Goal: Task Accomplishment & Management: Complete application form

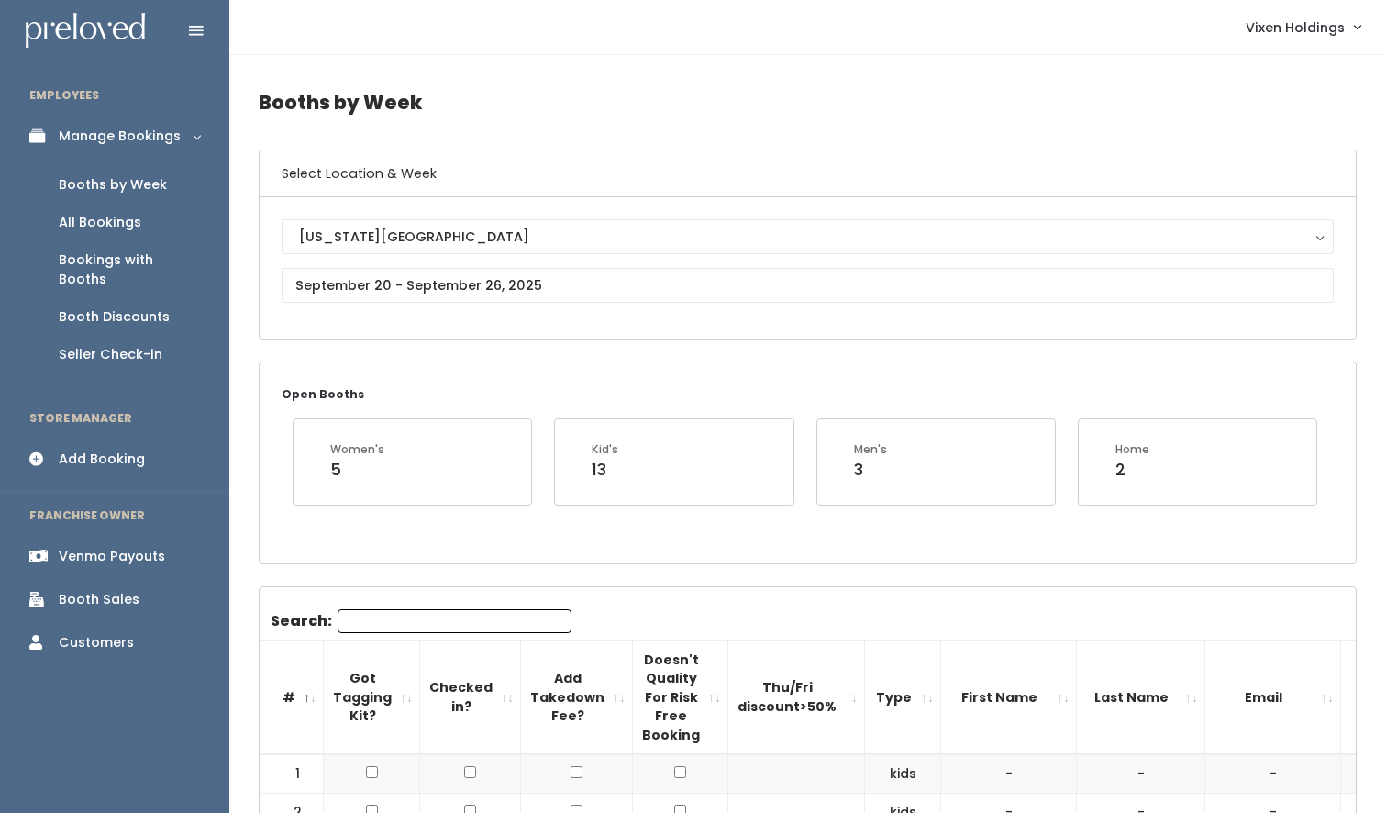
click at [390, 615] on input "Search:" at bounding box center [455, 621] width 234 height 24
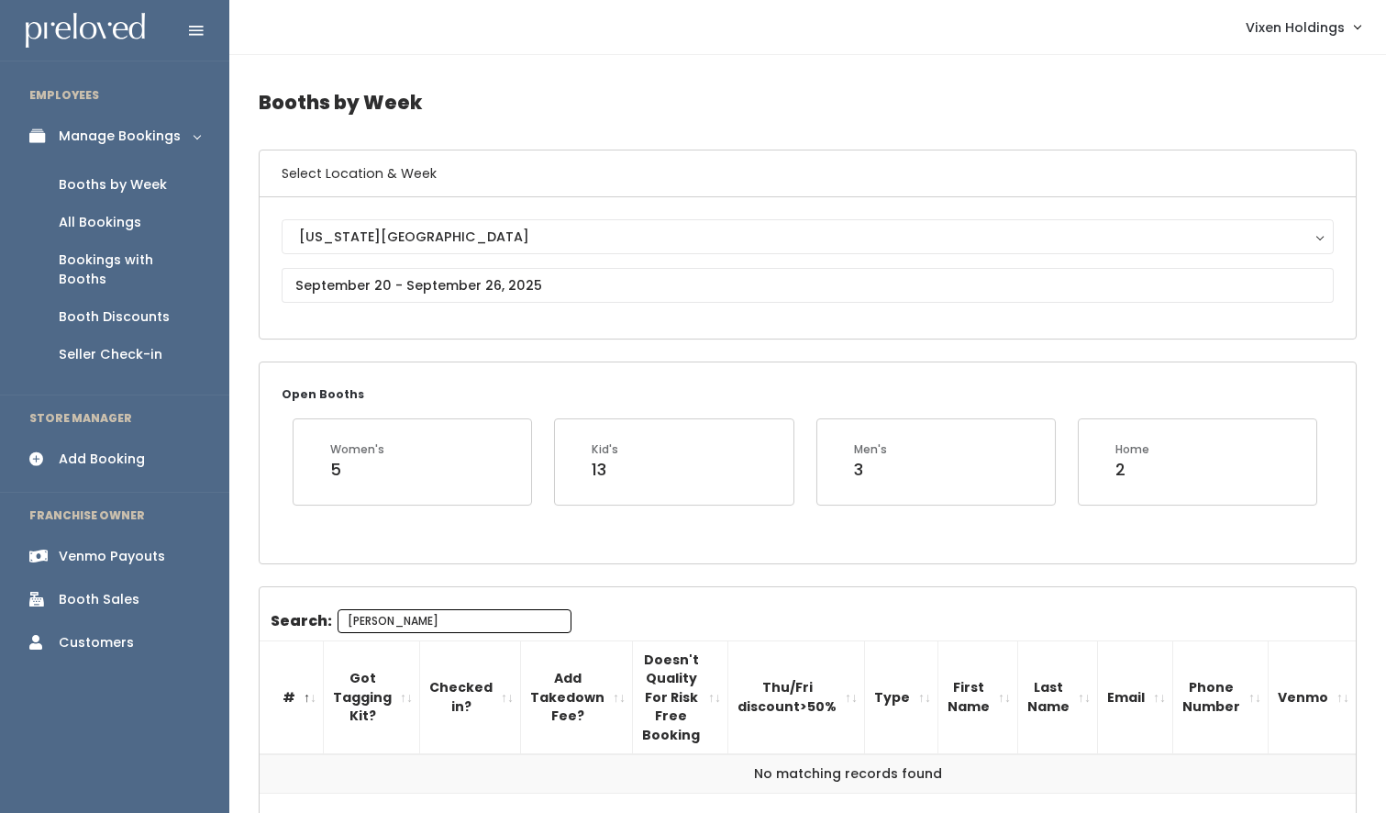
type input "beck"
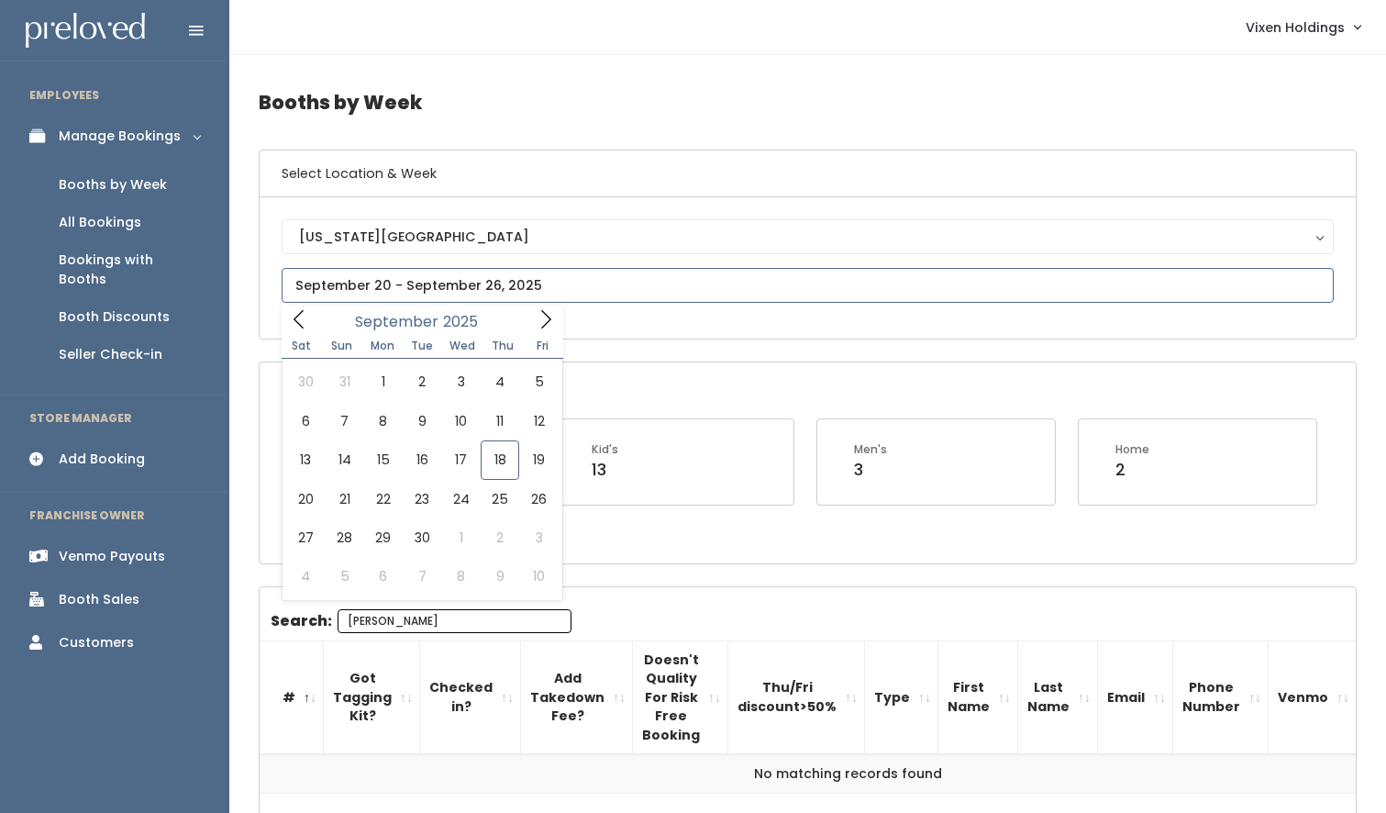
click at [343, 284] on input "text" at bounding box center [808, 285] width 1052 height 35
type input "September 27 to October 3"
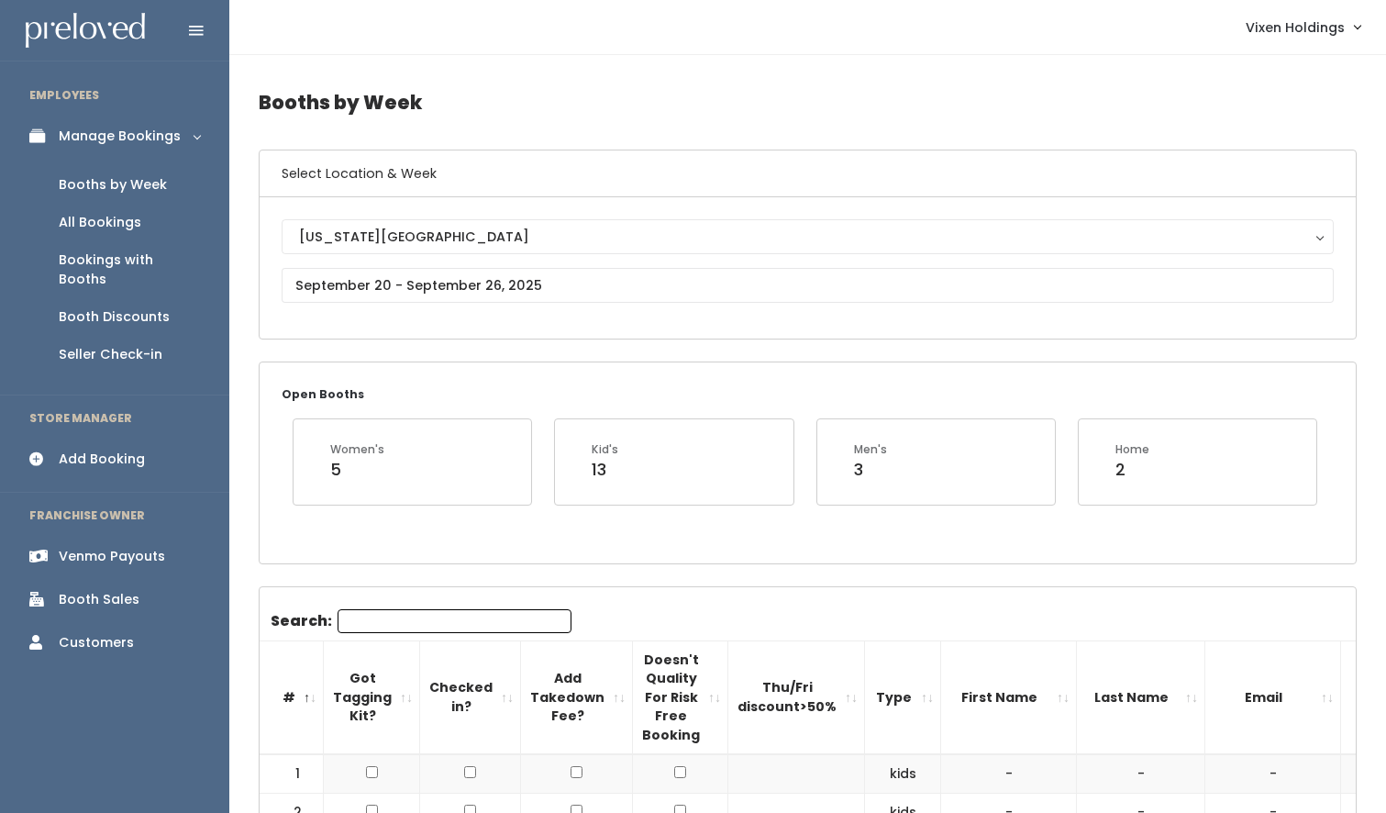
click at [147, 307] on div "Booth Discounts" at bounding box center [114, 316] width 111 height 19
click at [413, 614] on input "Search:" at bounding box center [455, 621] width 234 height 24
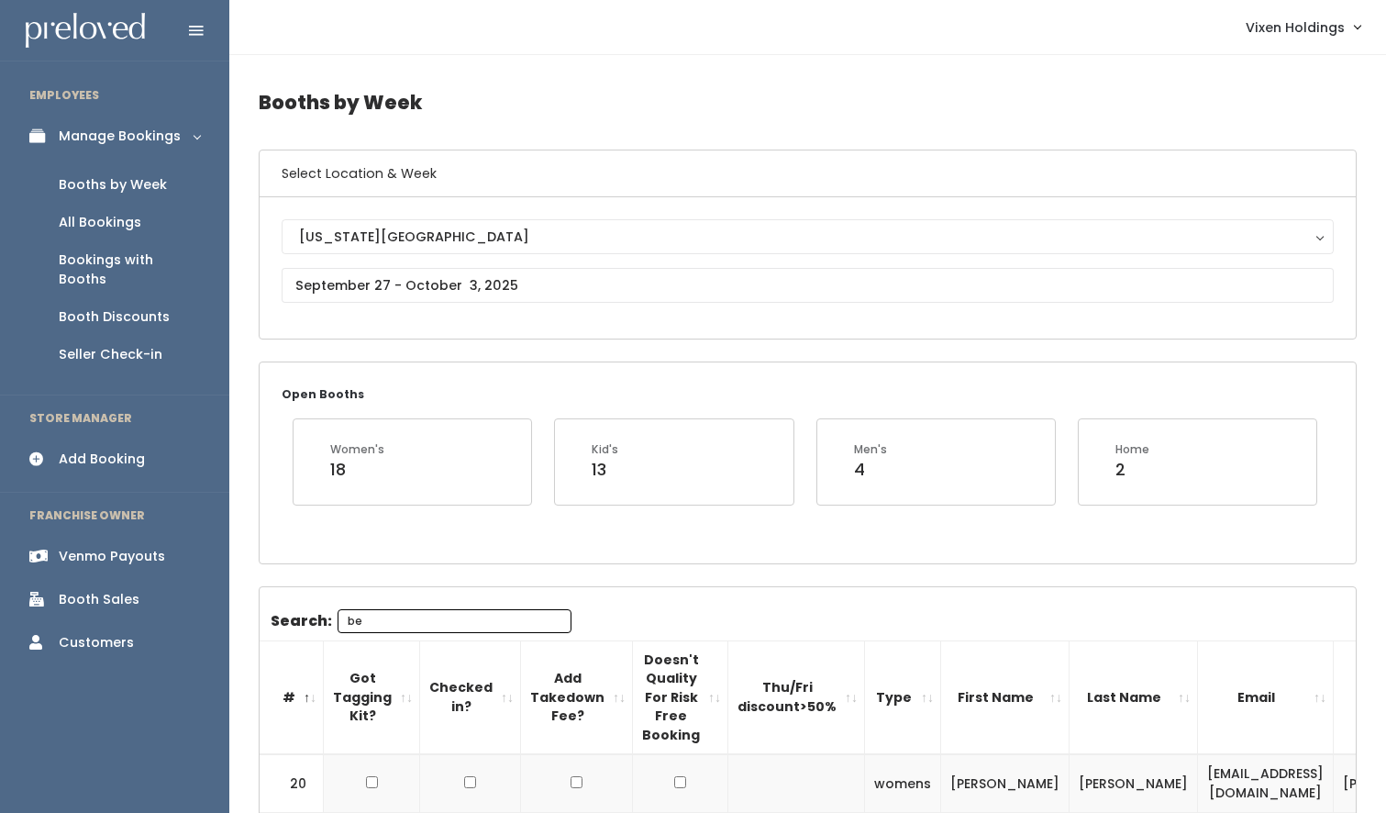
type input "be"
click at [451, 286] on input "text" at bounding box center [808, 285] width 1052 height 35
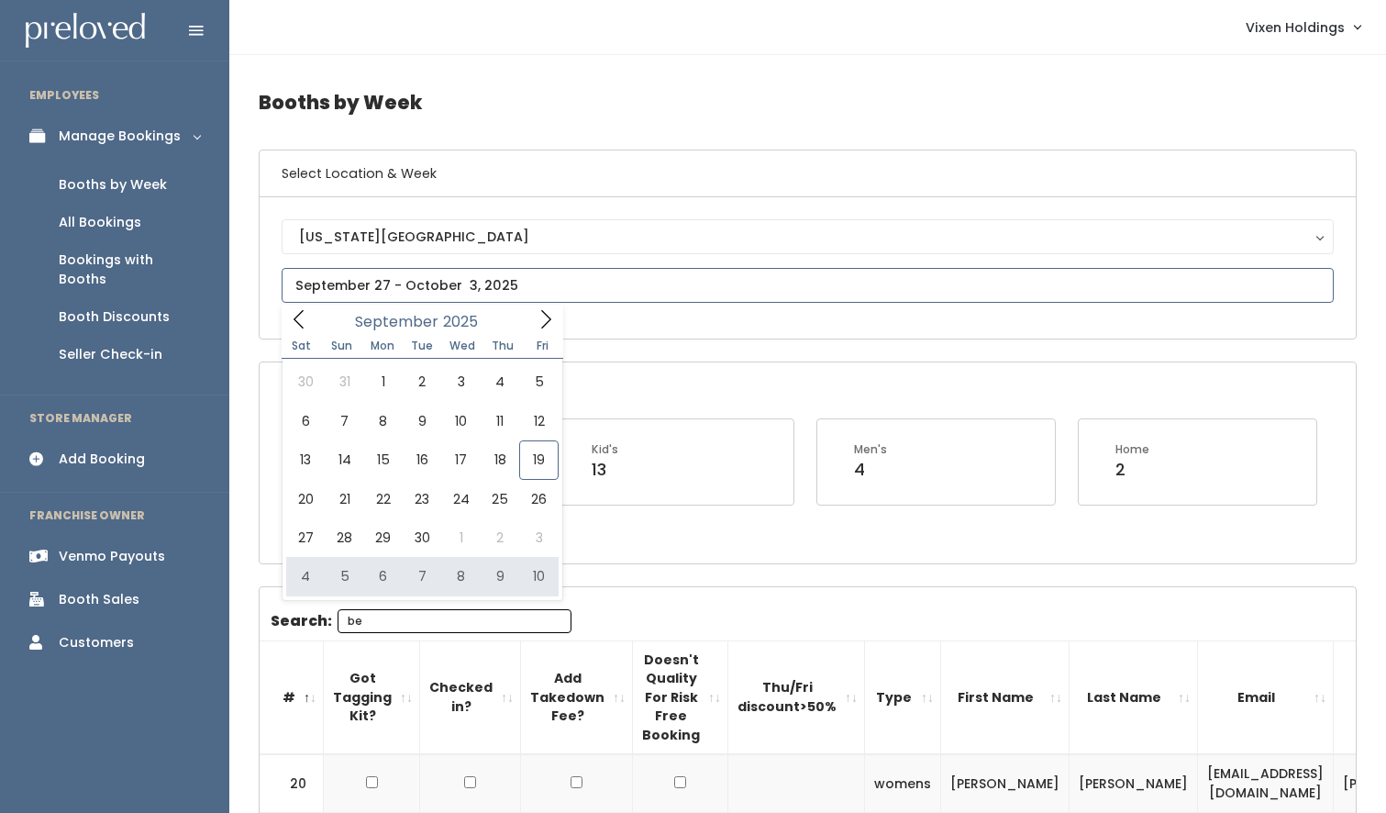
type input "October 4 to October 10"
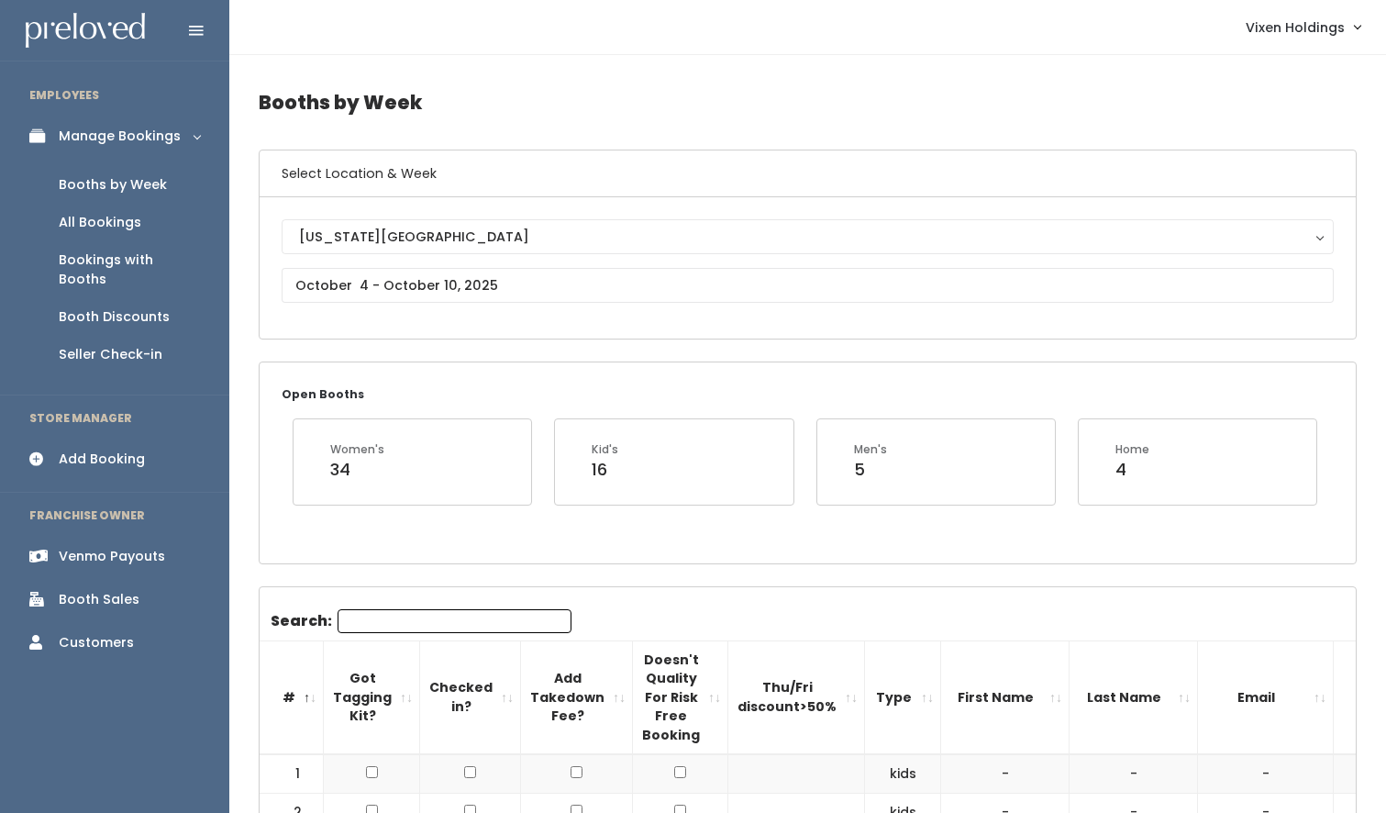
click at [414, 625] on input "Search:" at bounding box center [455, 621] width 234 height 24
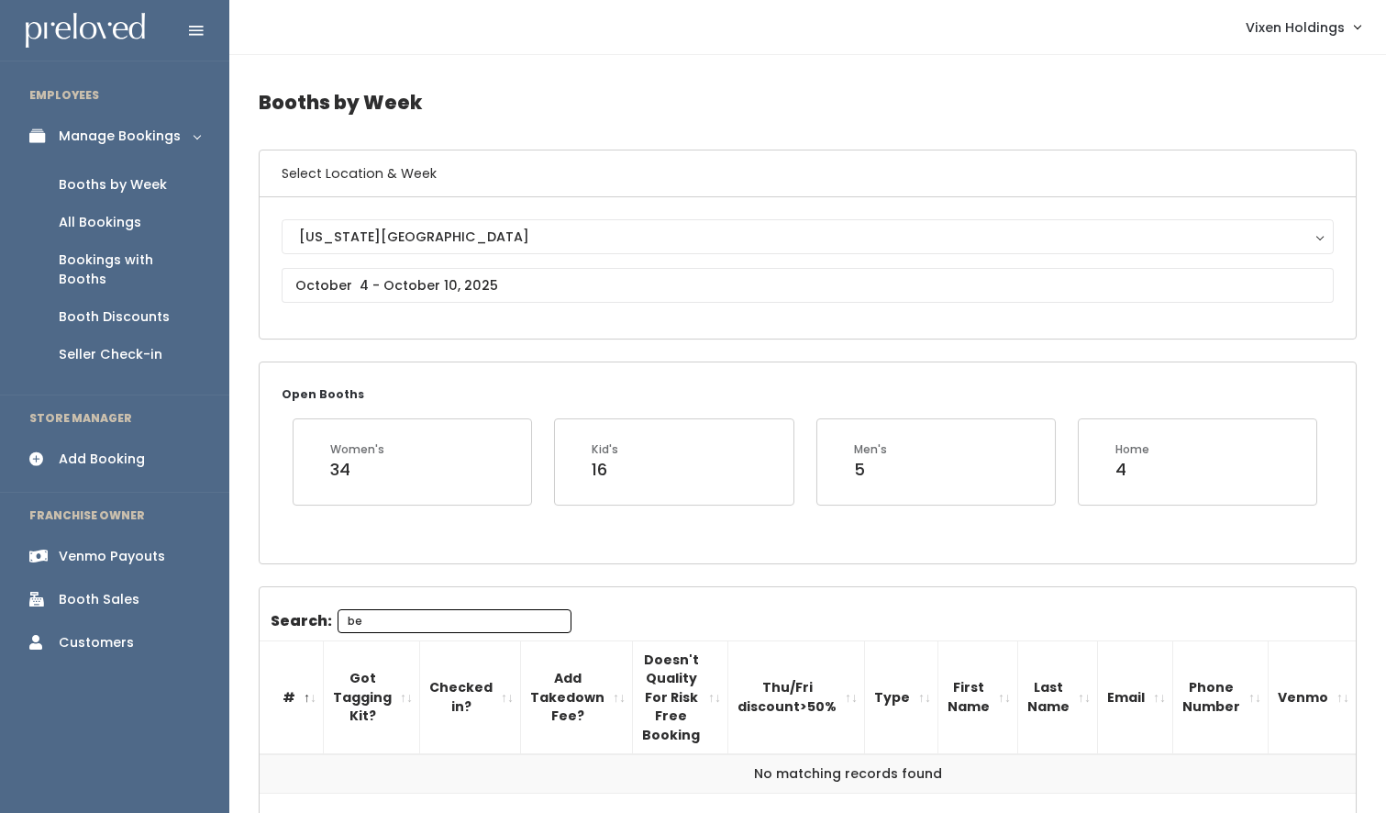
type input "be"
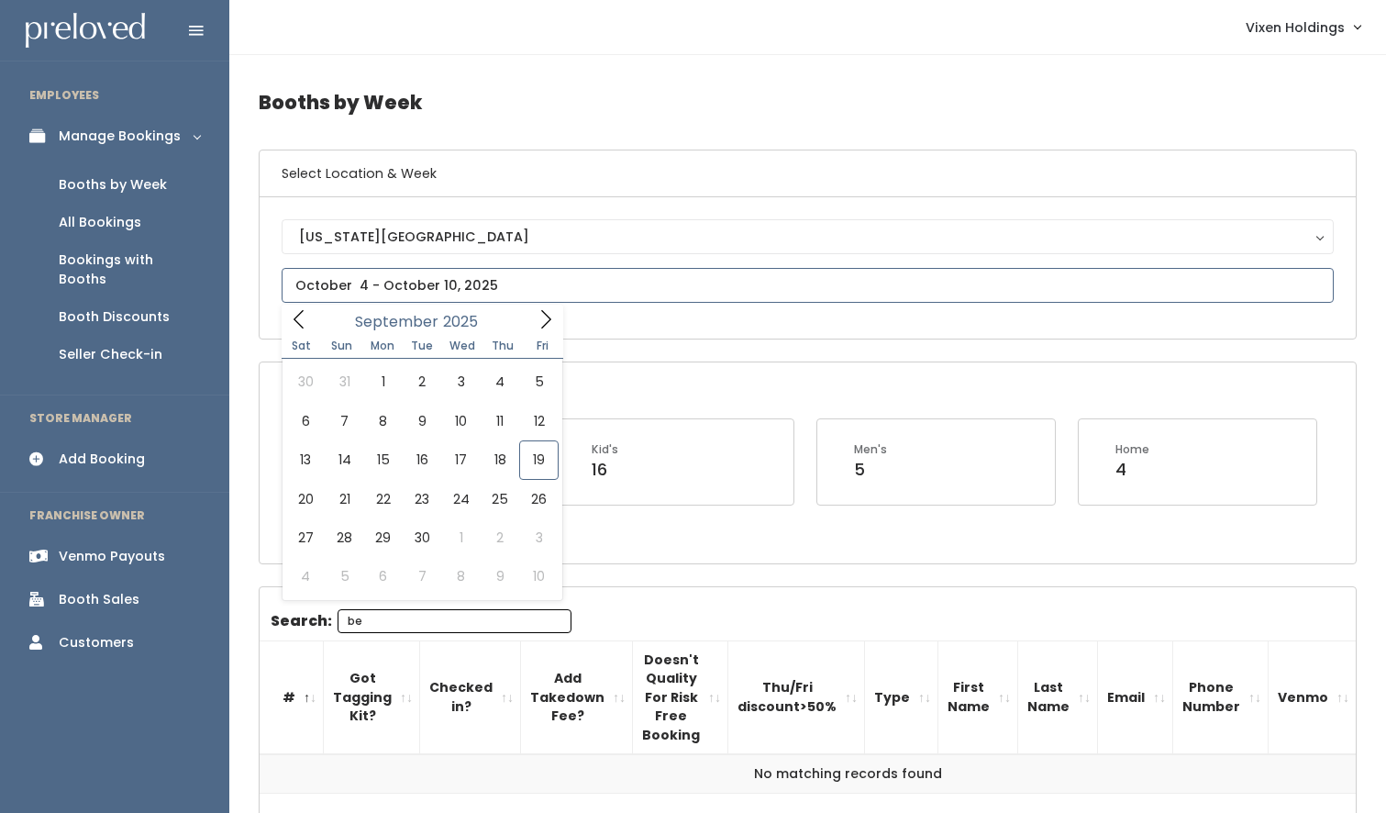
click at [397, 282] on input "text" at bounding box center [808, 285] width 1052 height 35
type input "[DATE] to [DATE]"
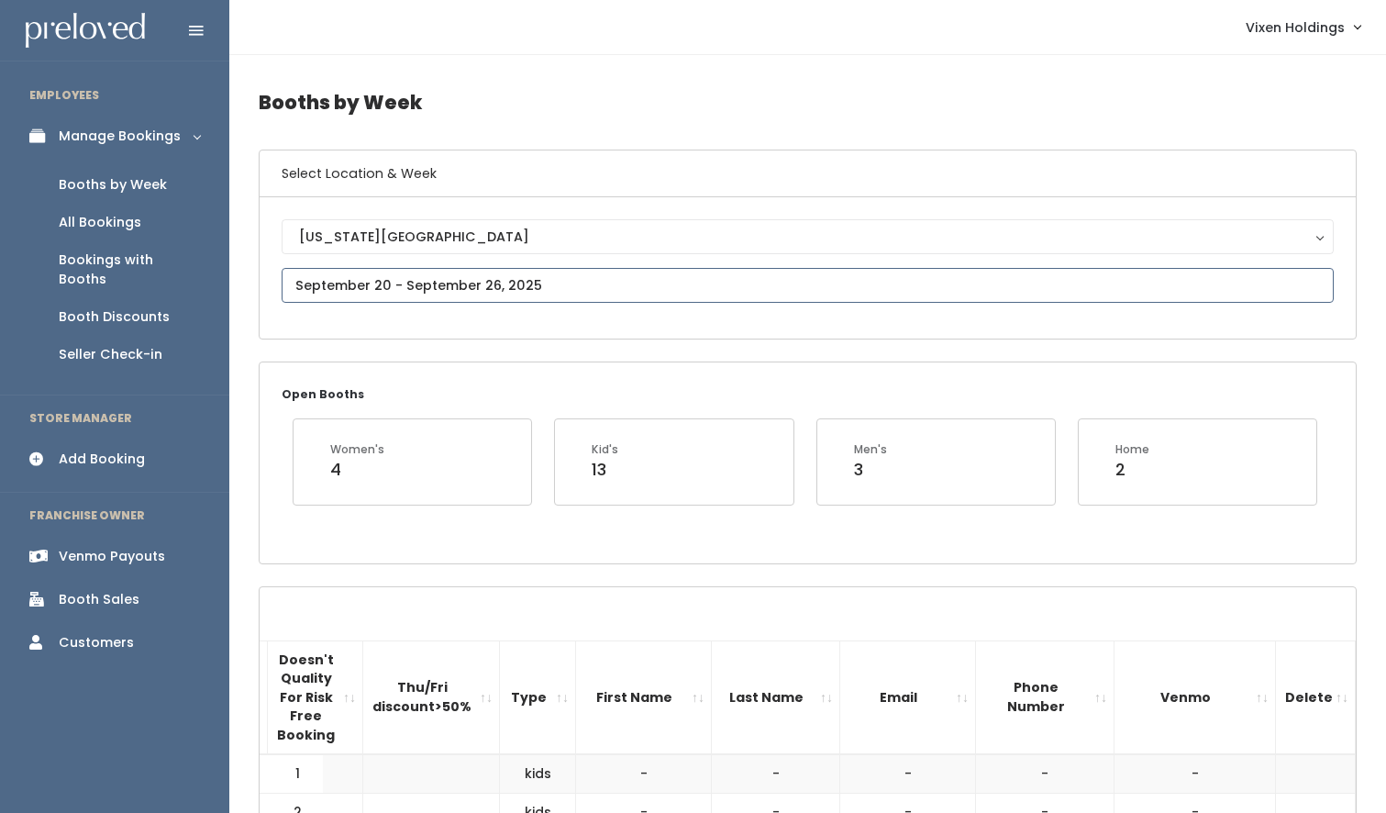
click at [367, 294] on input "text" at bounding box center [808, 285] width 1052 height 35
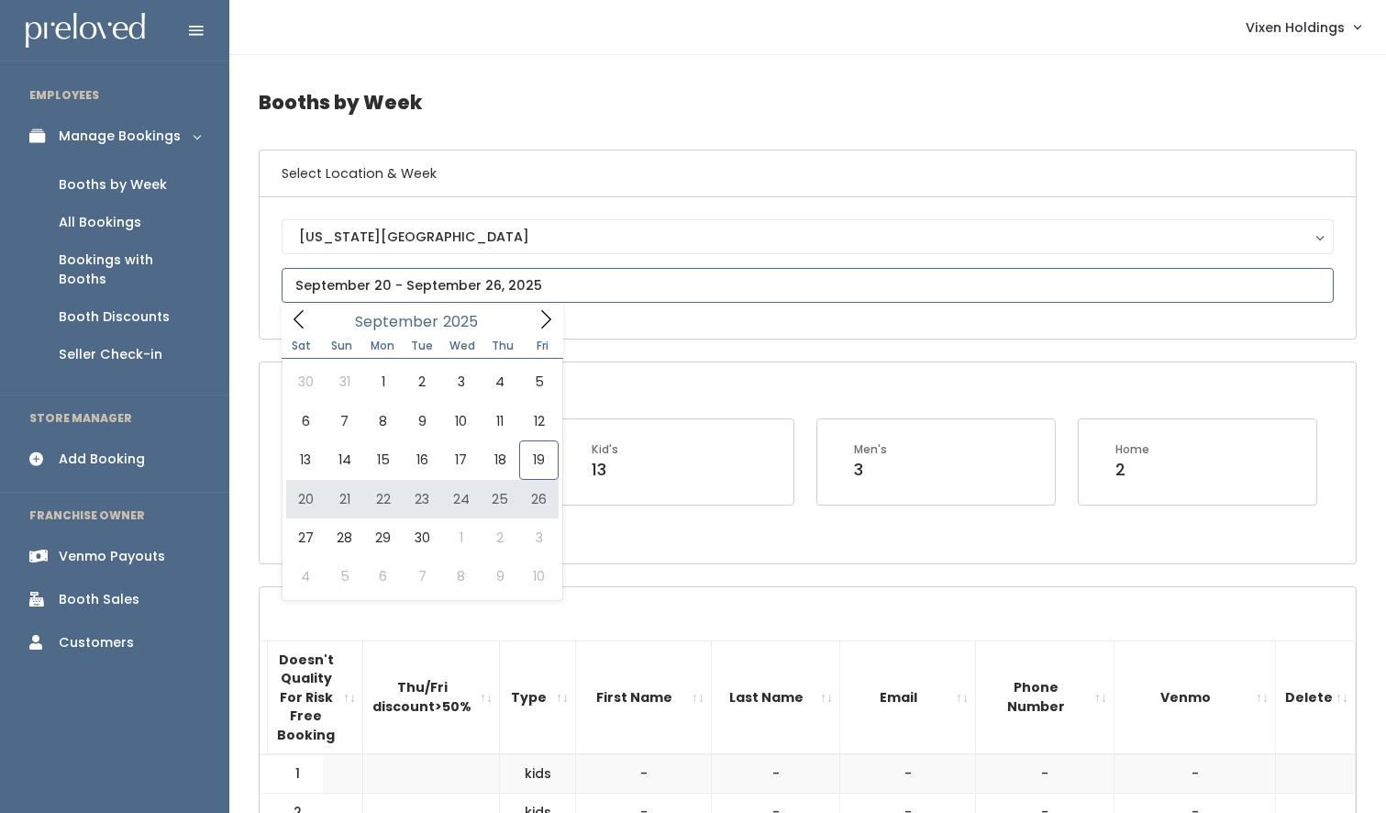
type input "September 20 to September 26"
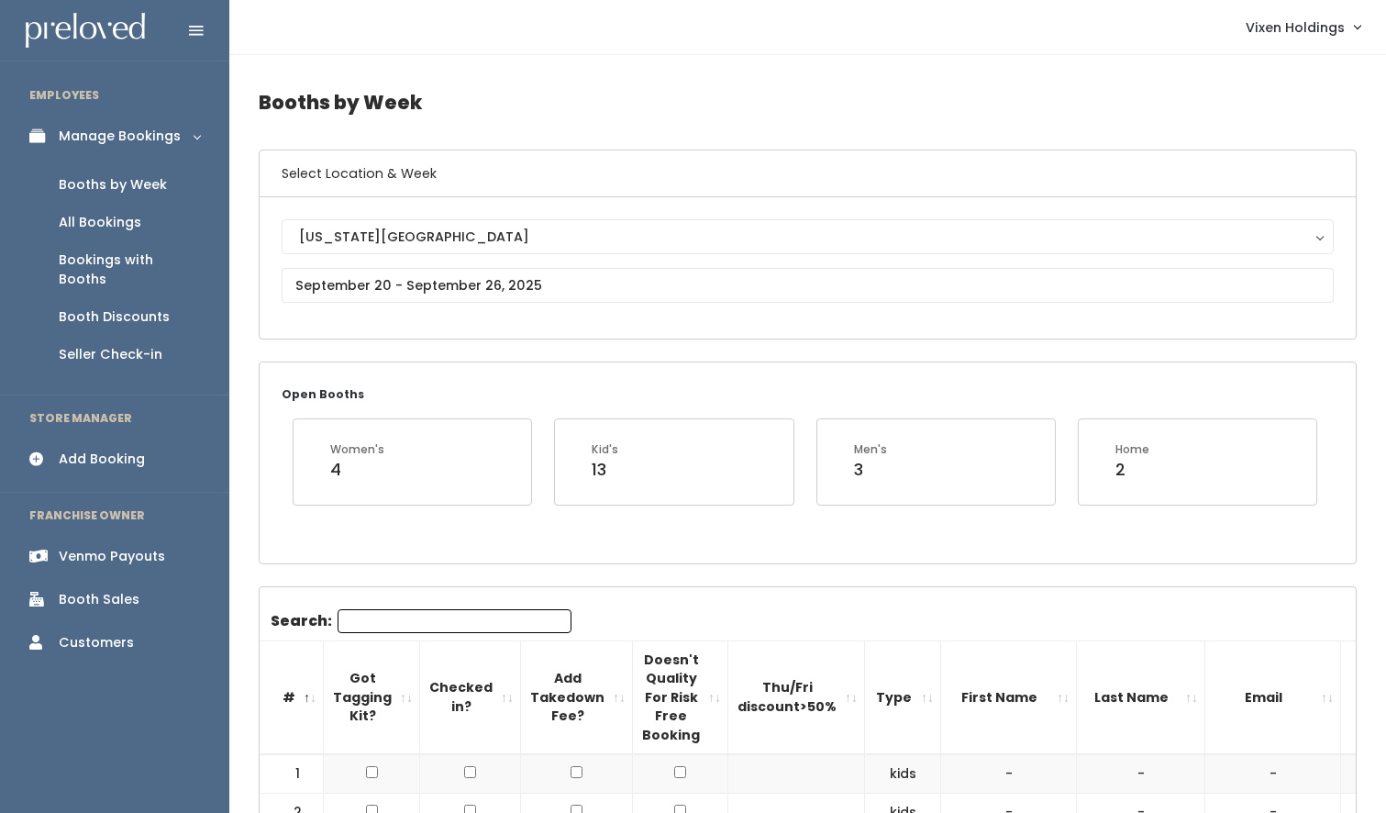
click at [157, 307] on div "Booth Discounts" at bounding box center [114, 316] width 111 height 19
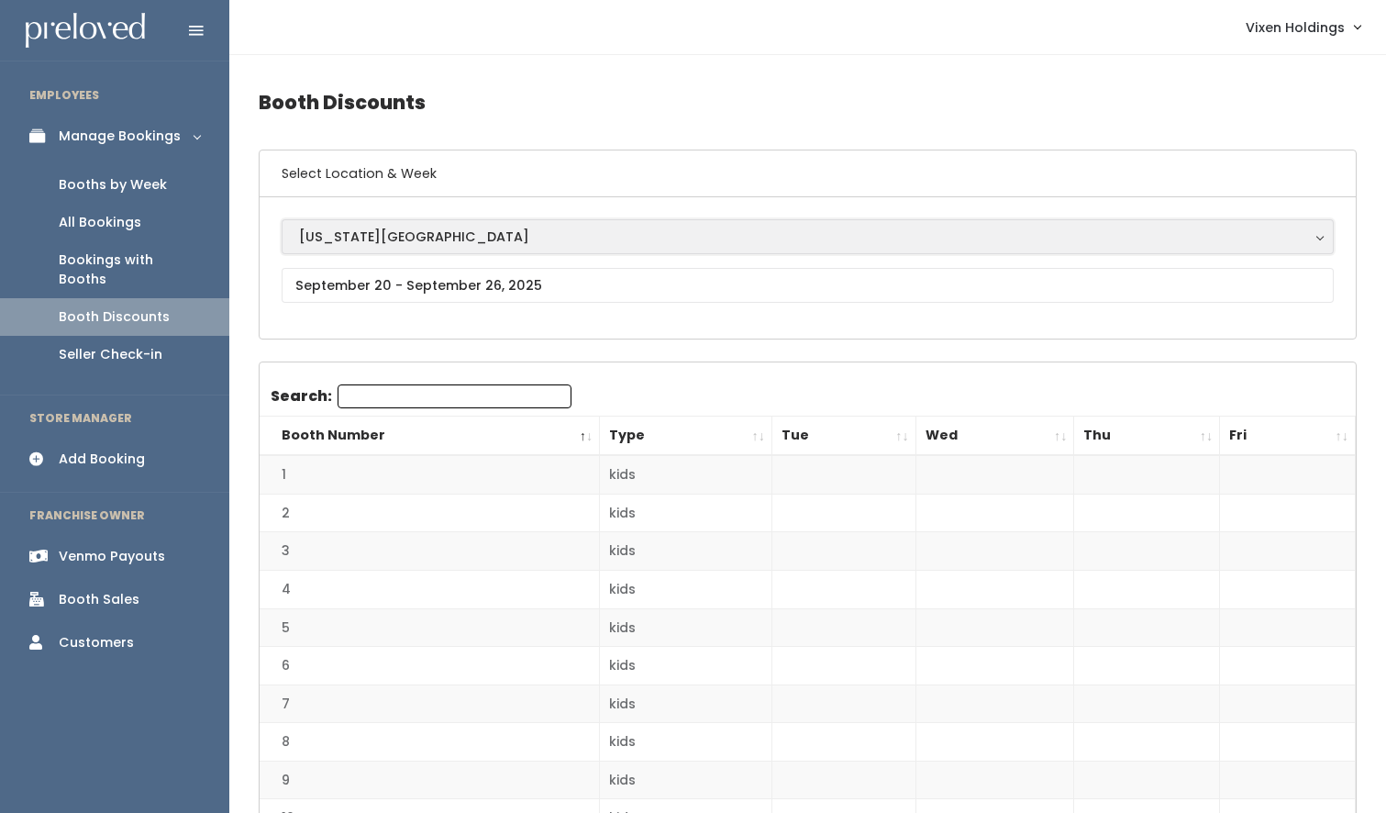
click at [374, 253] on button "[US_STATE][GEOGRAPHIC_DATA]" at bounding box center [808, 236] width 1052 height 35
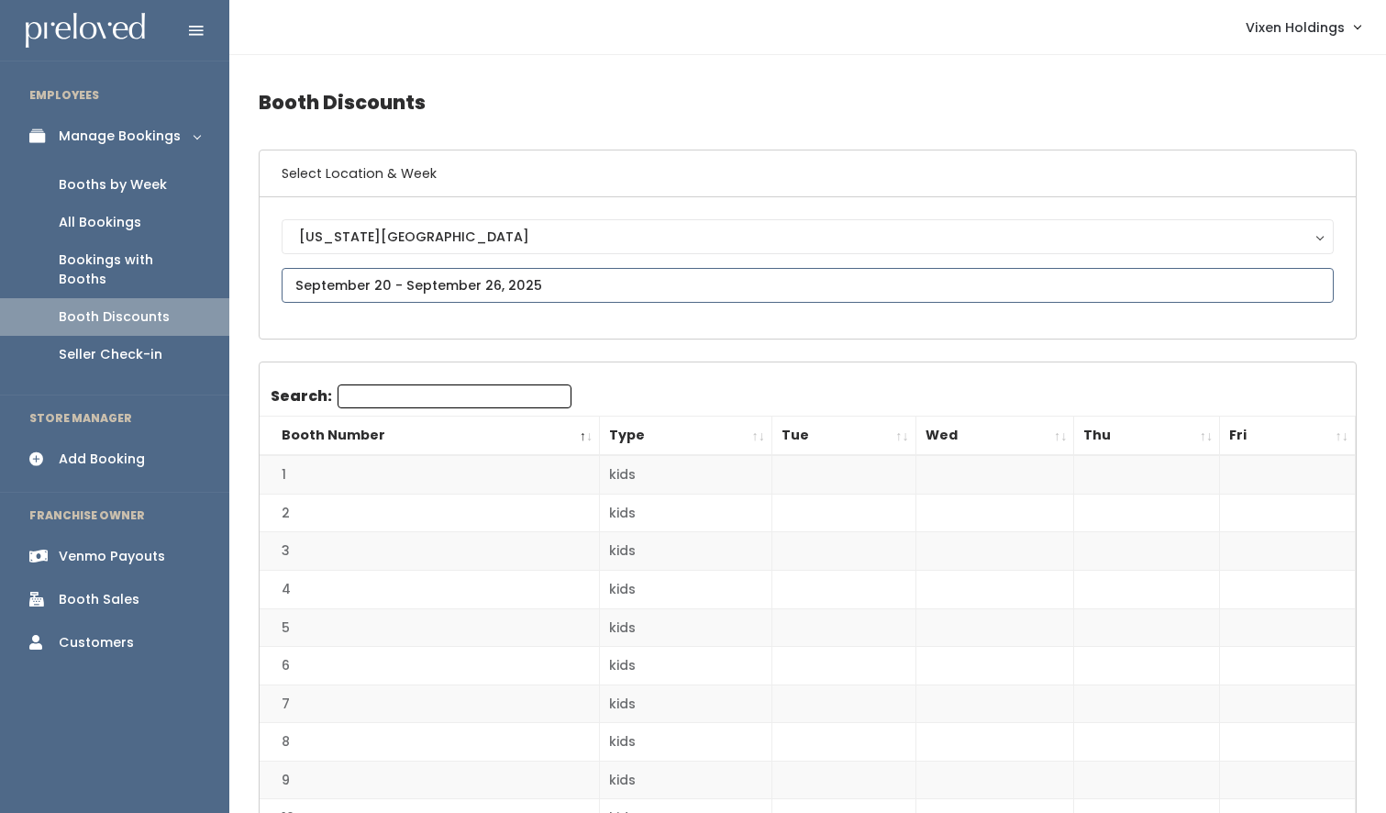
click at [373, 287] on input "text" at bounding box center [808, 285] width 1052 height 35
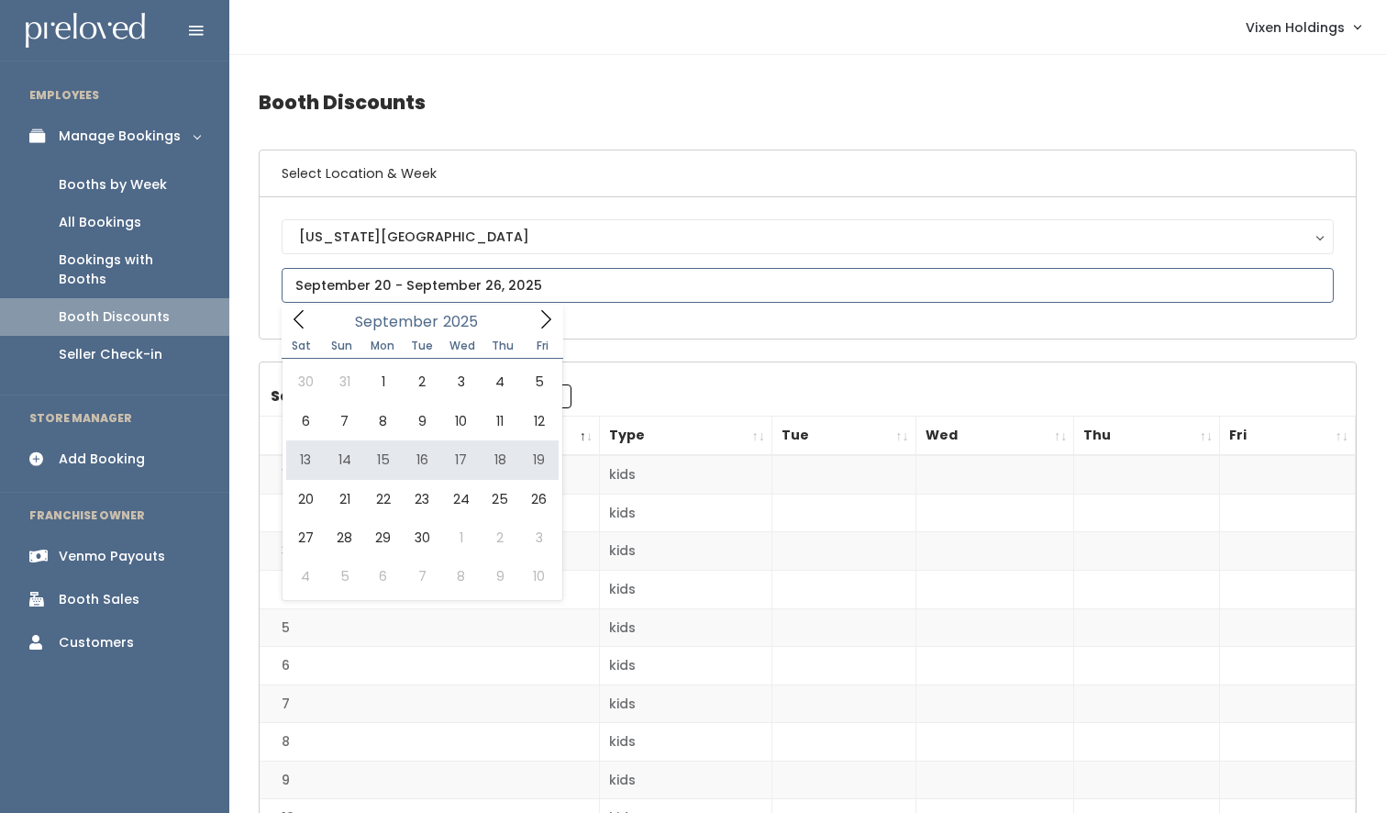
type input "[DATE] to [DATE]"
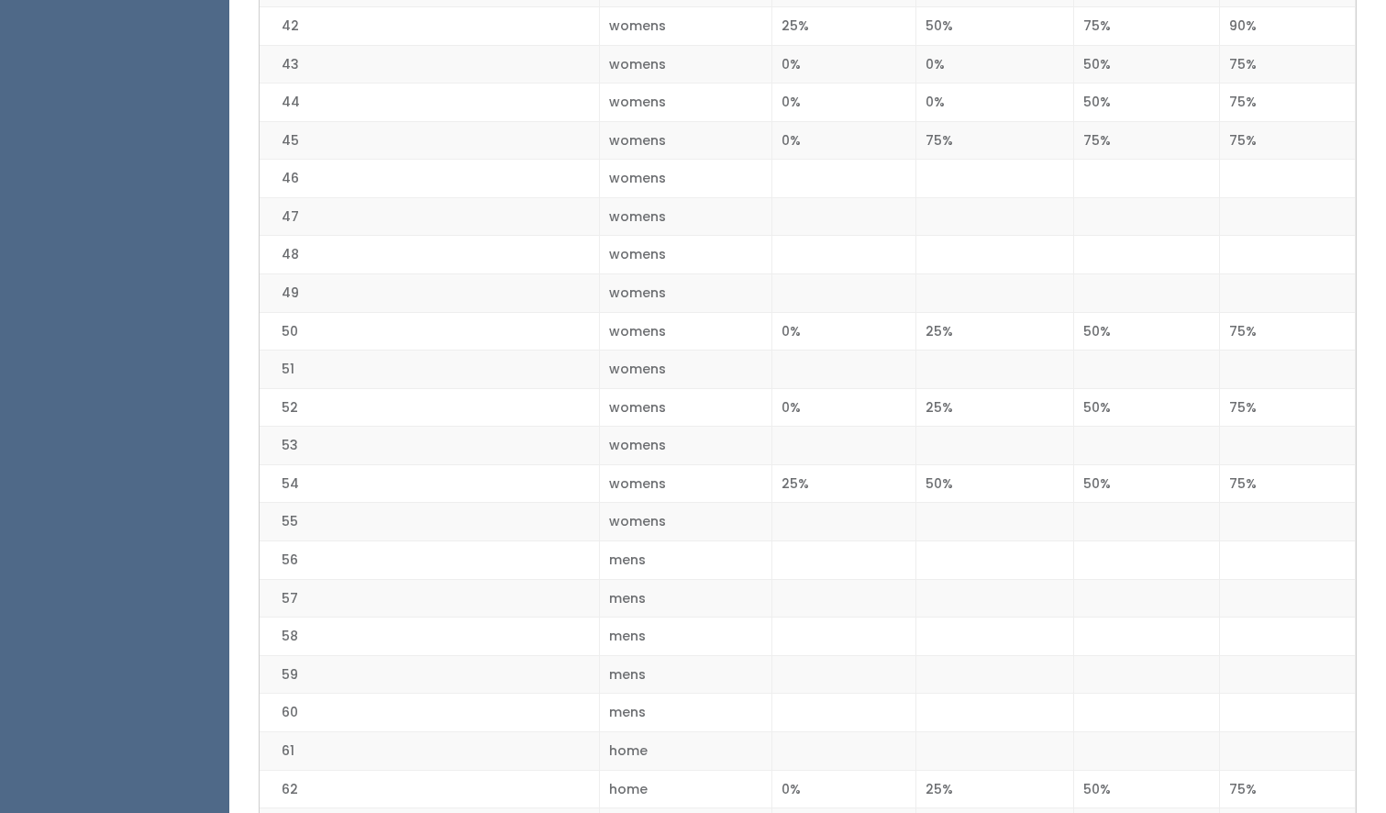
scroll to position [2222, 0]
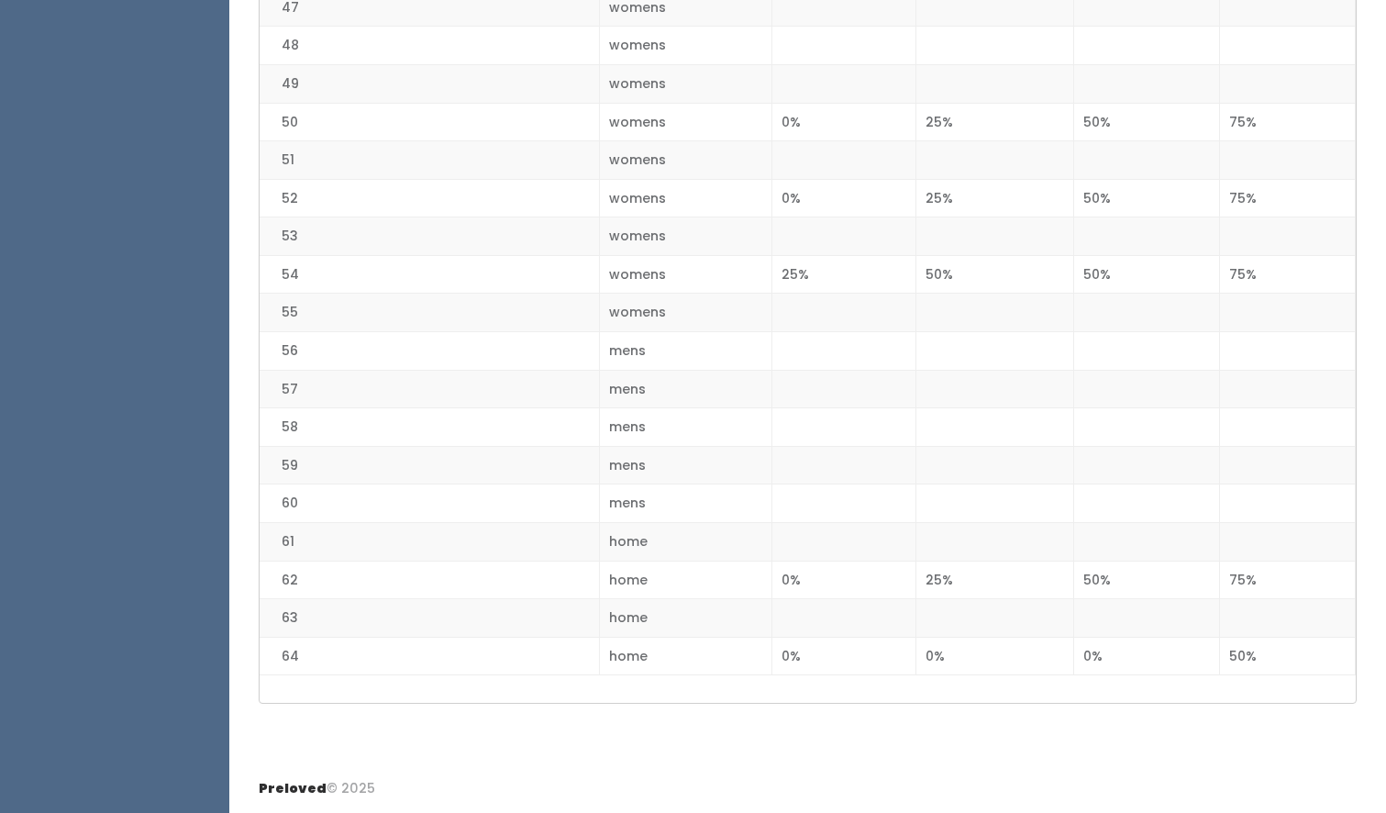
click at [748, 600] on td "home" at bounding box center [686, 618] width 172 height 39
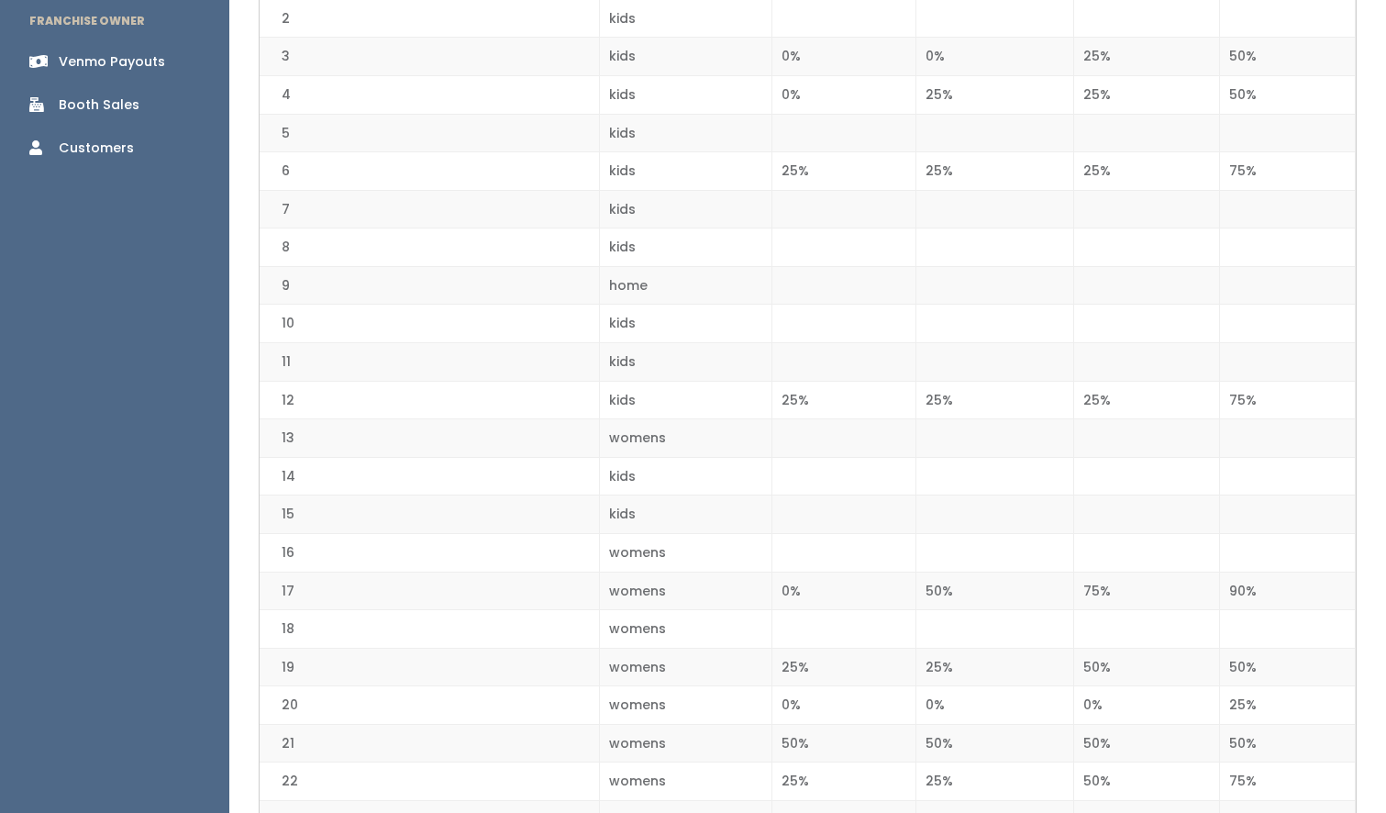
scroll to position [0, 0]
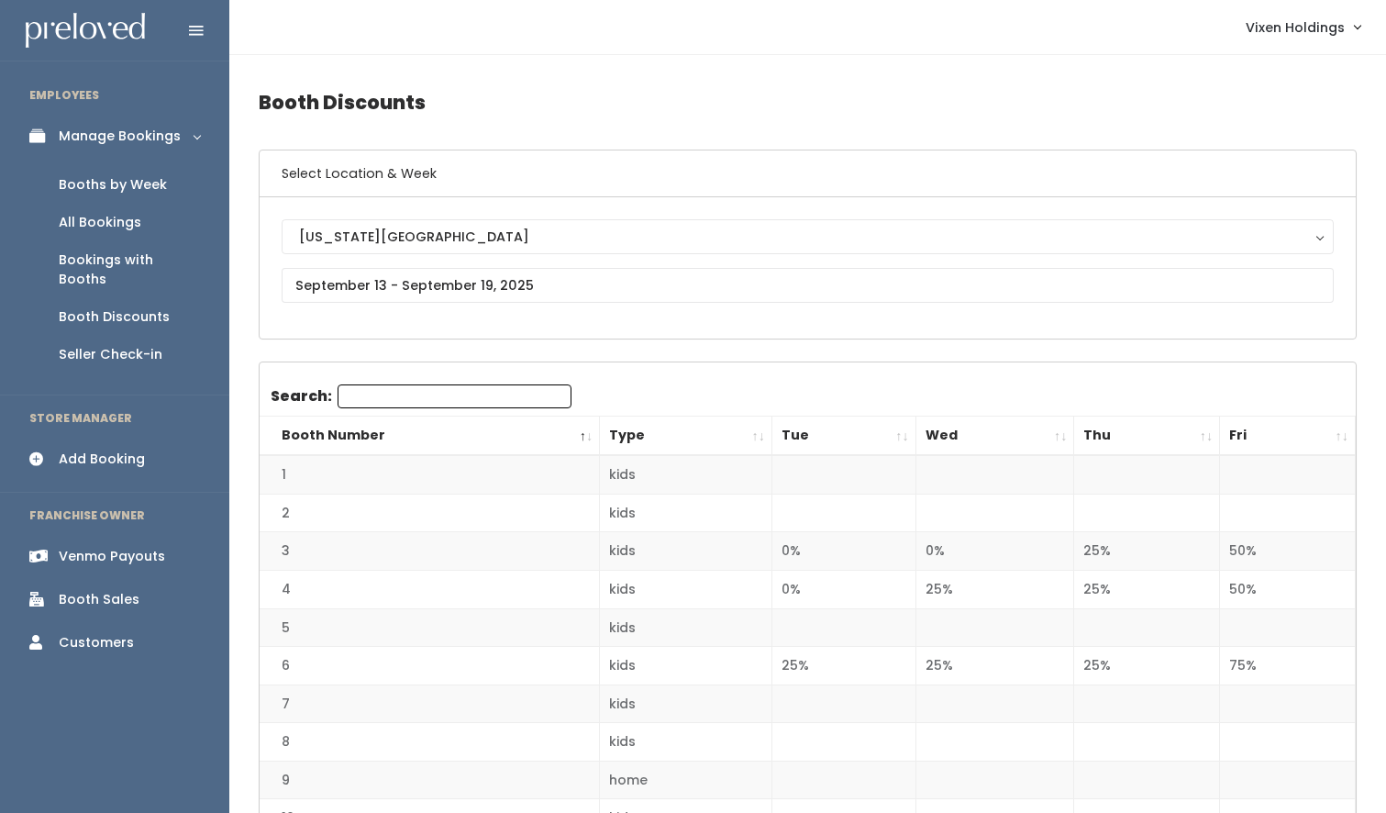
click at [139, 188] on div "Booths by Week" at bounding box center [113, 184] width 108 height 19
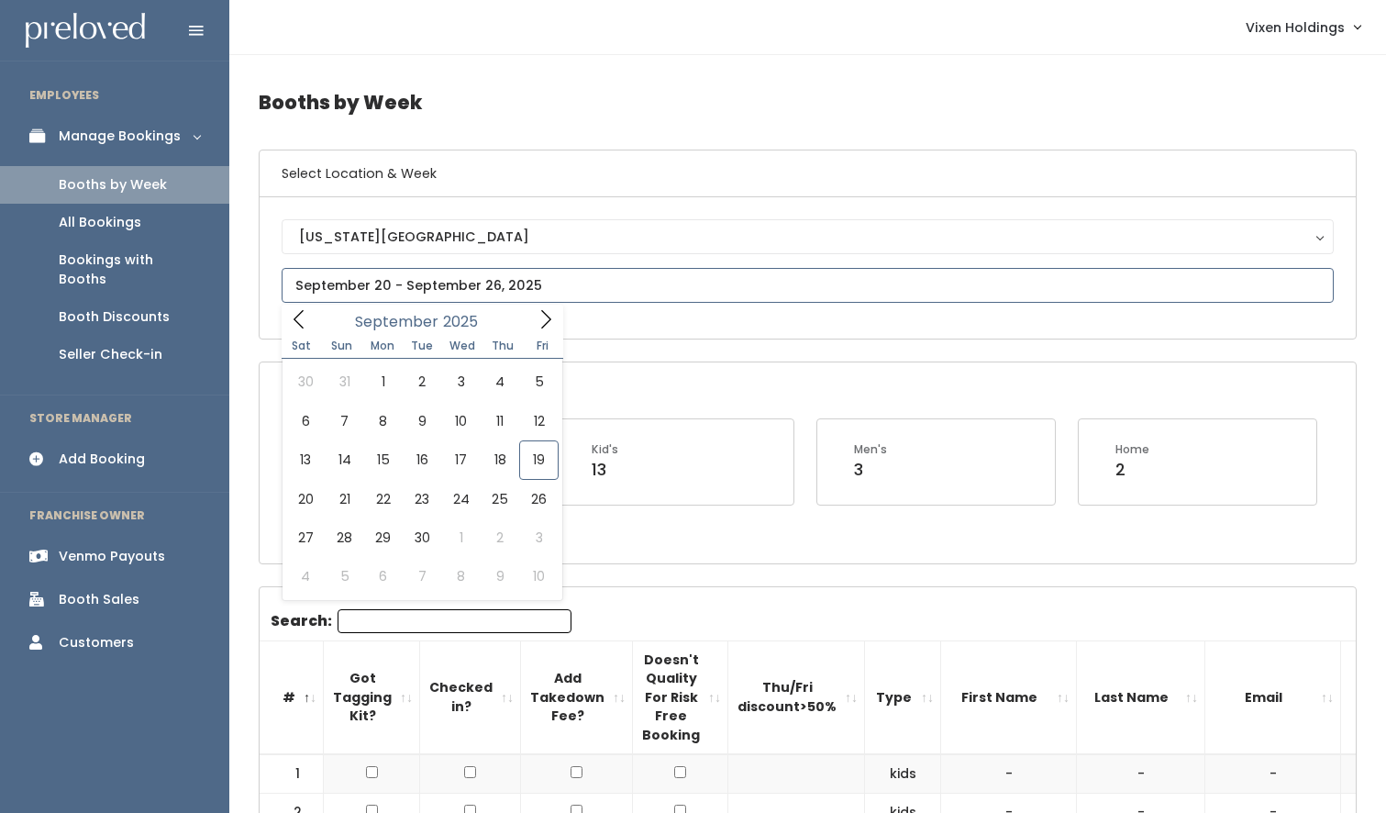
click at [438, 290] on input "text" at bounding box center [808, 285] width 1052 height 35
type input "September 13 to September 19"
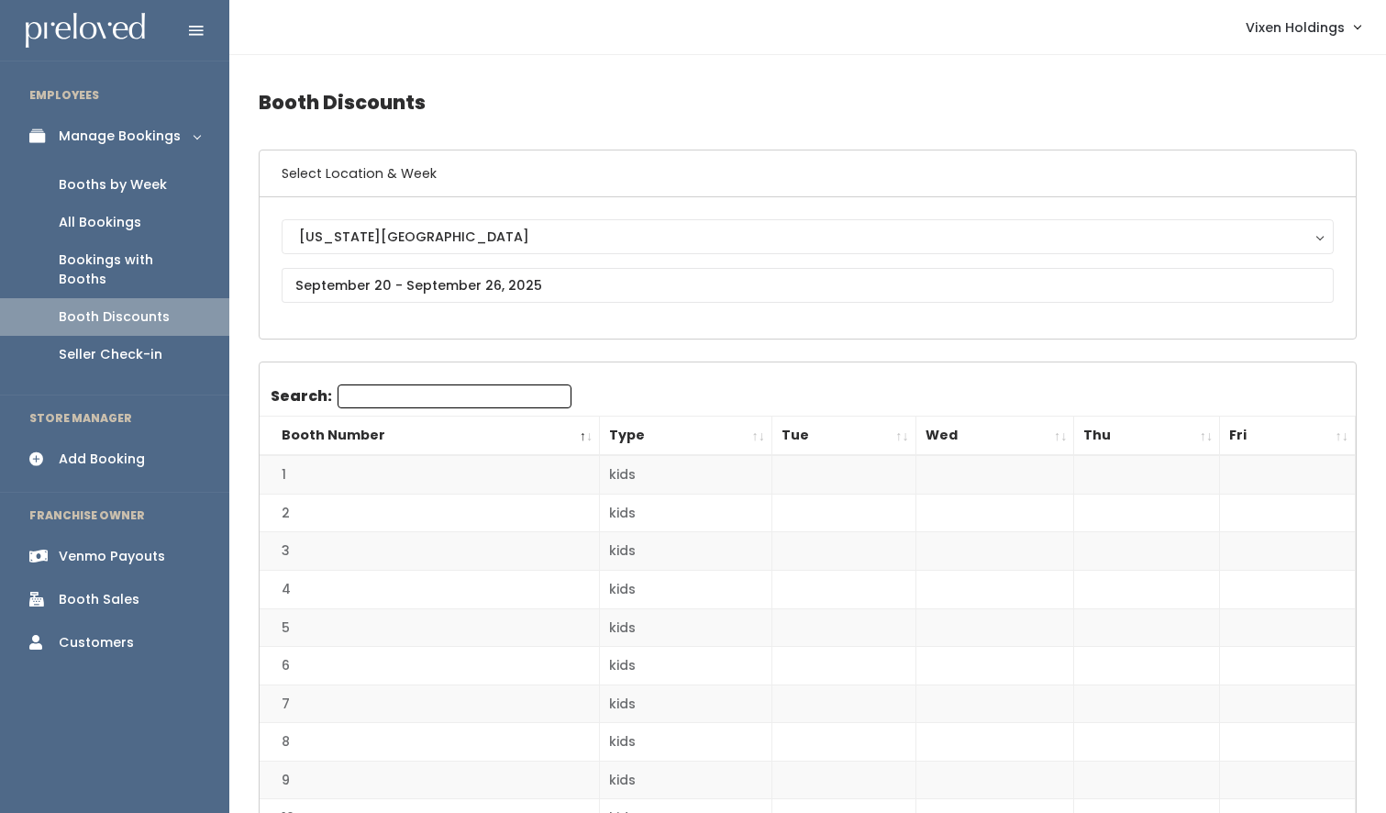
click at [126, 449] on div "Add Booking" at bounding box center [102, 458] width 86 height 19
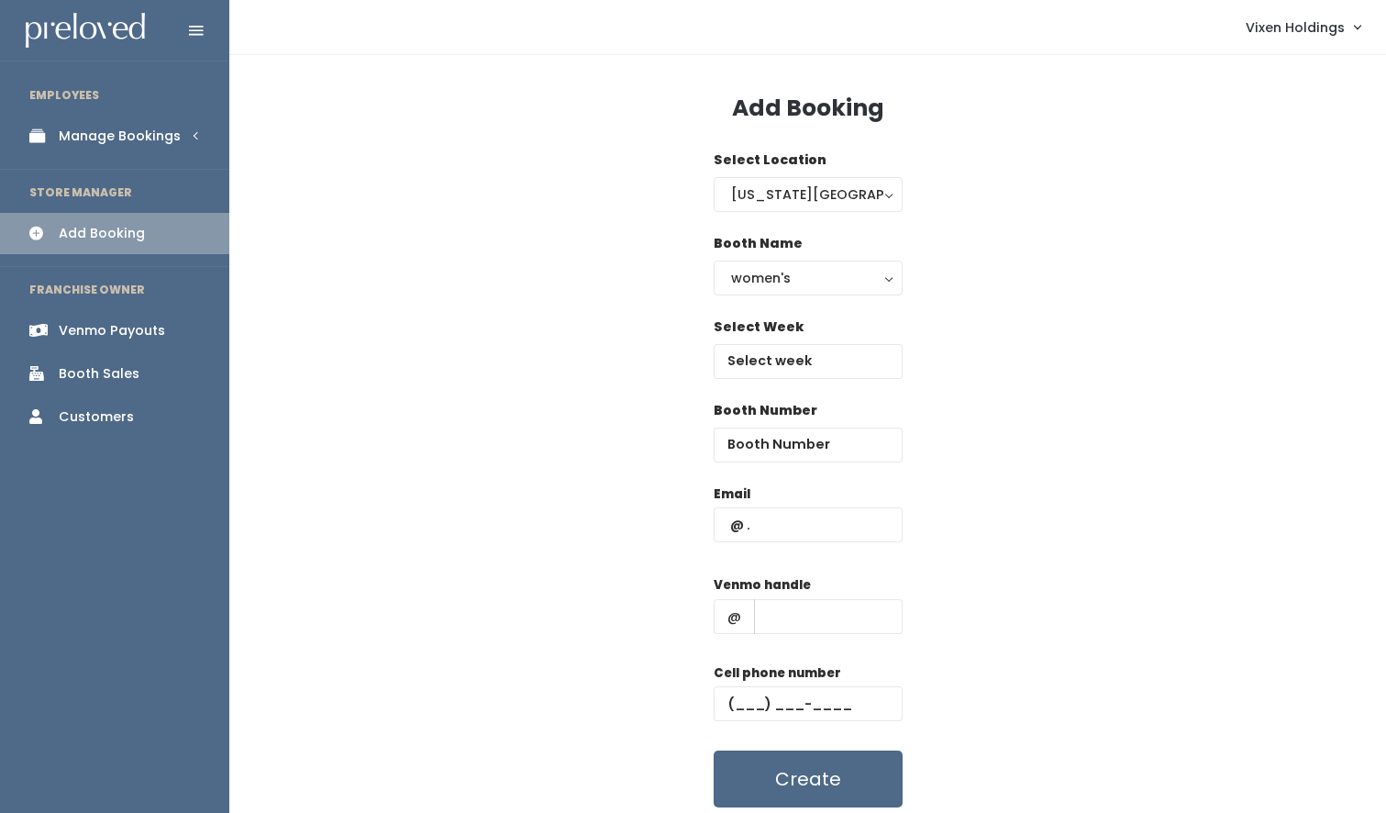
click at [799, 381] on div "Select Week" at bounding box center [808, 358] width 189 height 83
click at [804, 364] on input "text" at bounding box center [808, 361] width 189 height 35
type input "September 20 to September 26"
click at [742, 444] on input "number" at bounding box center [808, 444] width 189 height 35
type input "62"
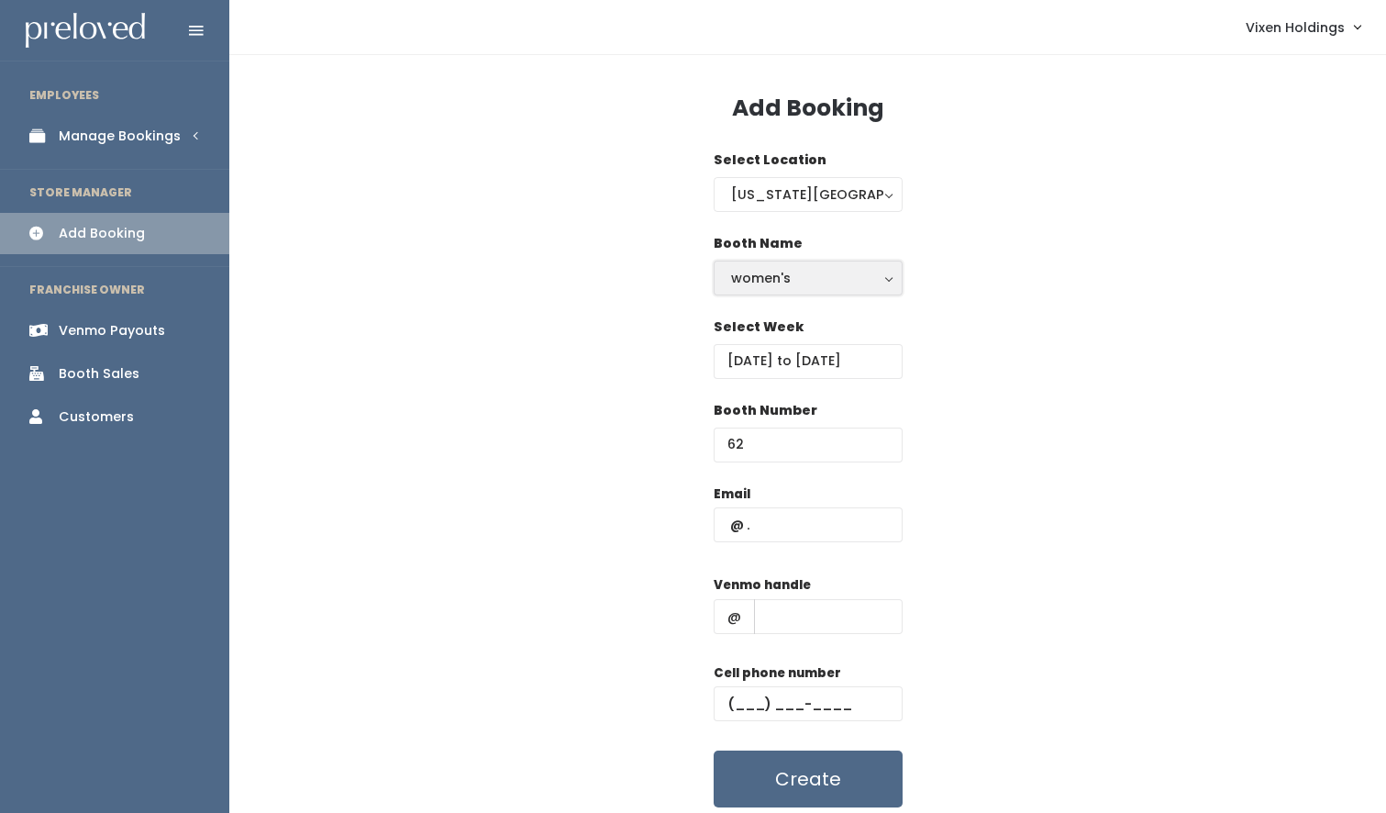
click at [788, 273] on div "women's" at bounding box center [808, 278] width 154 height 20
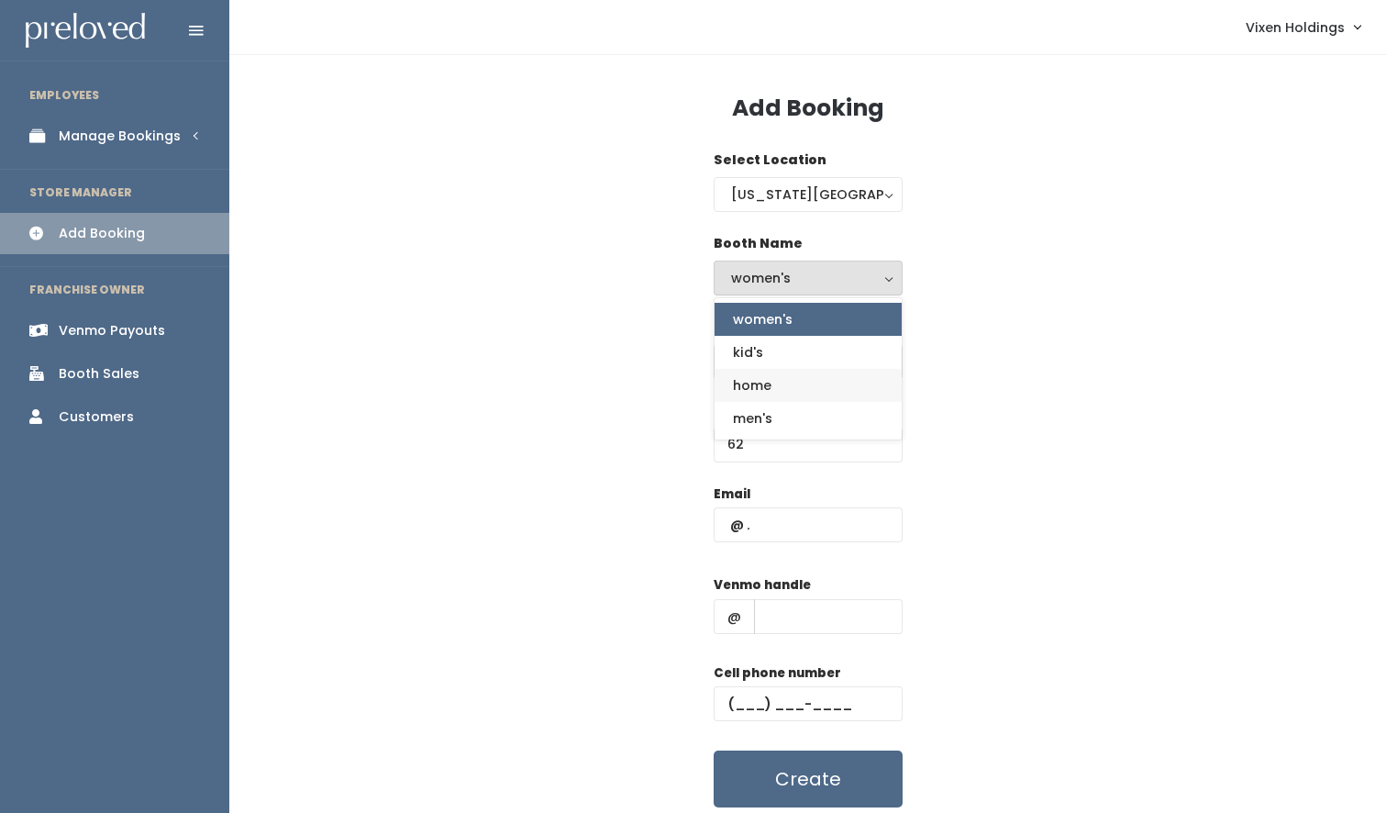
click at [775, 386] on link "home" at bounding box center [808, 385] width 187 height 33
select select "home"
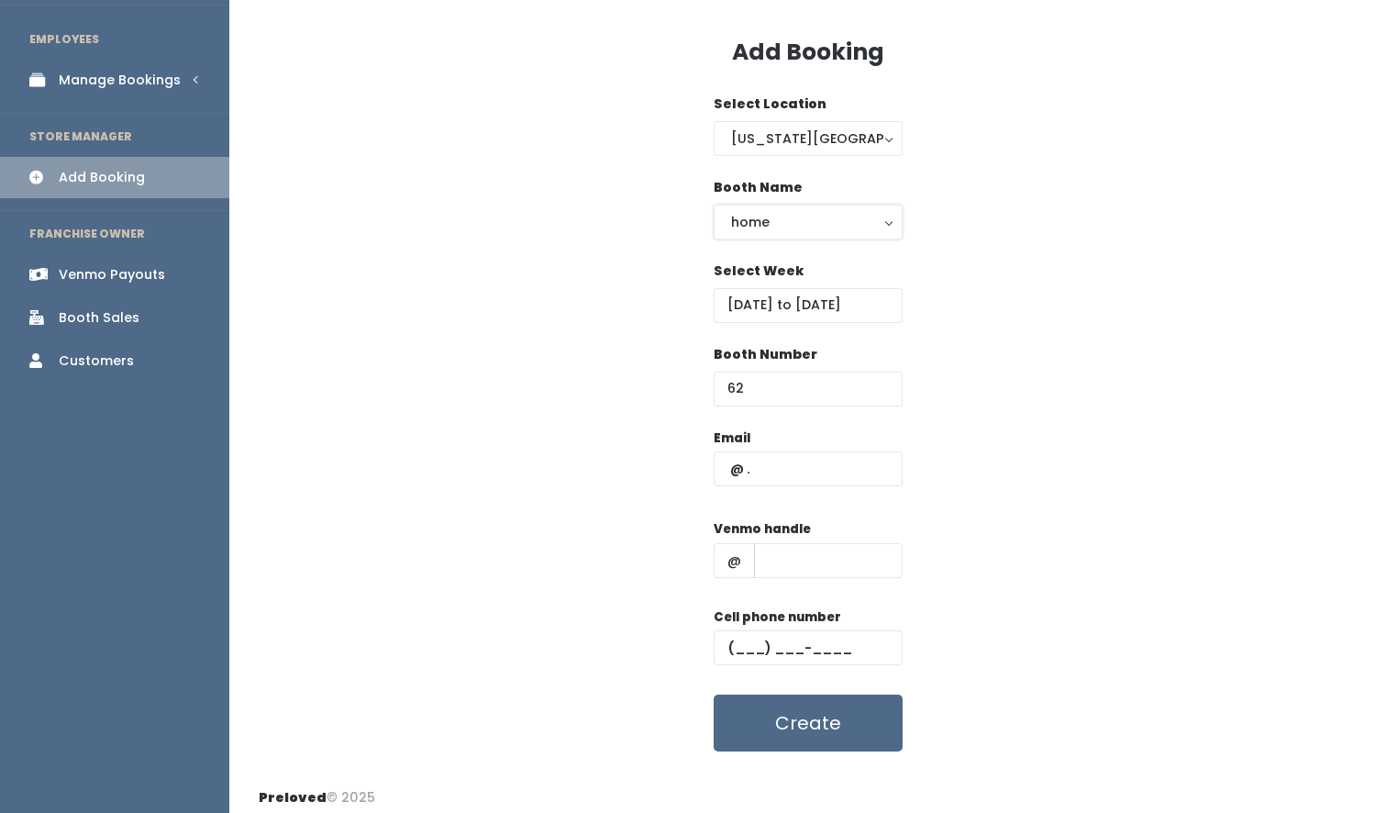
scroll to position [65, 0]
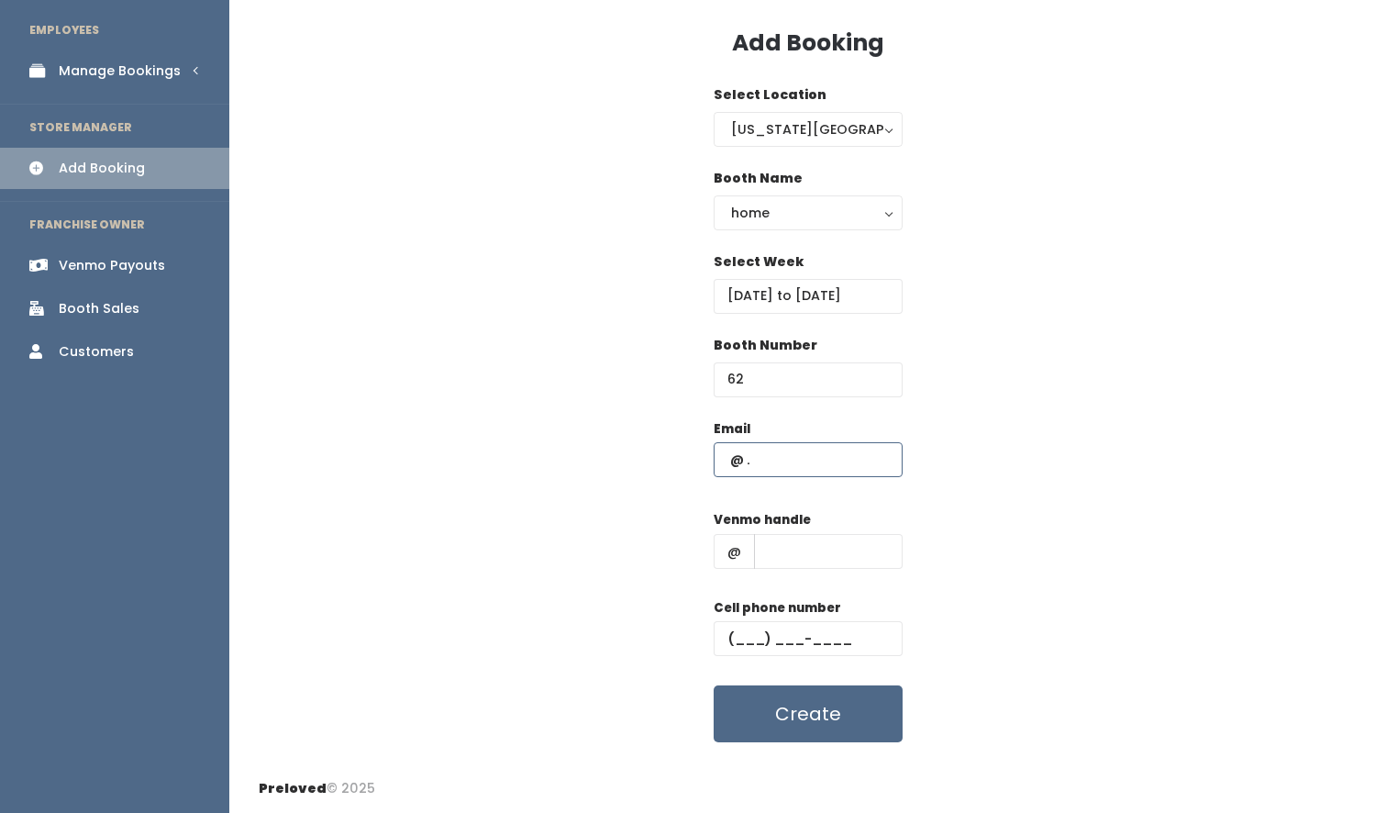
click at [726, 463] on input "text" at bounding box center [808, 459] width 189 height 35
paste input "katelyn266@gmail.com"
type input "katelyn266@gmail.com"
click at [730, 640] on input "text" at bounding box center [808, 638] width 189 height 35
paste input "(281) 917-7410"
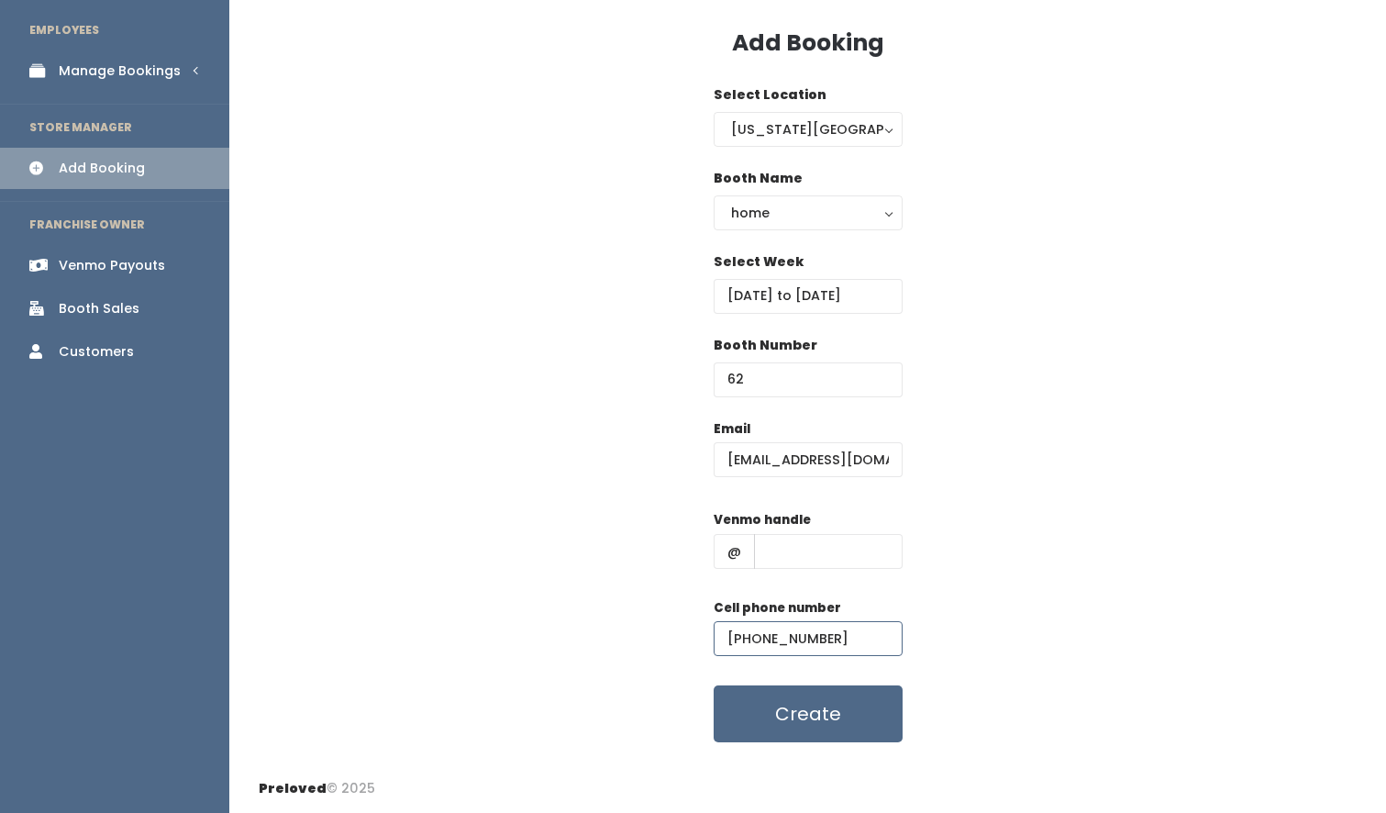
type input "(281) 917-7410"
click at [784, 545] on input "text" at bounding box center [828, 551] width 149 height 35
paste input "katelyn-devero"
type input "katelyn-devero"
click at [810, 712] on button "Create" at bounding box center [808, 713] width 189 height 57
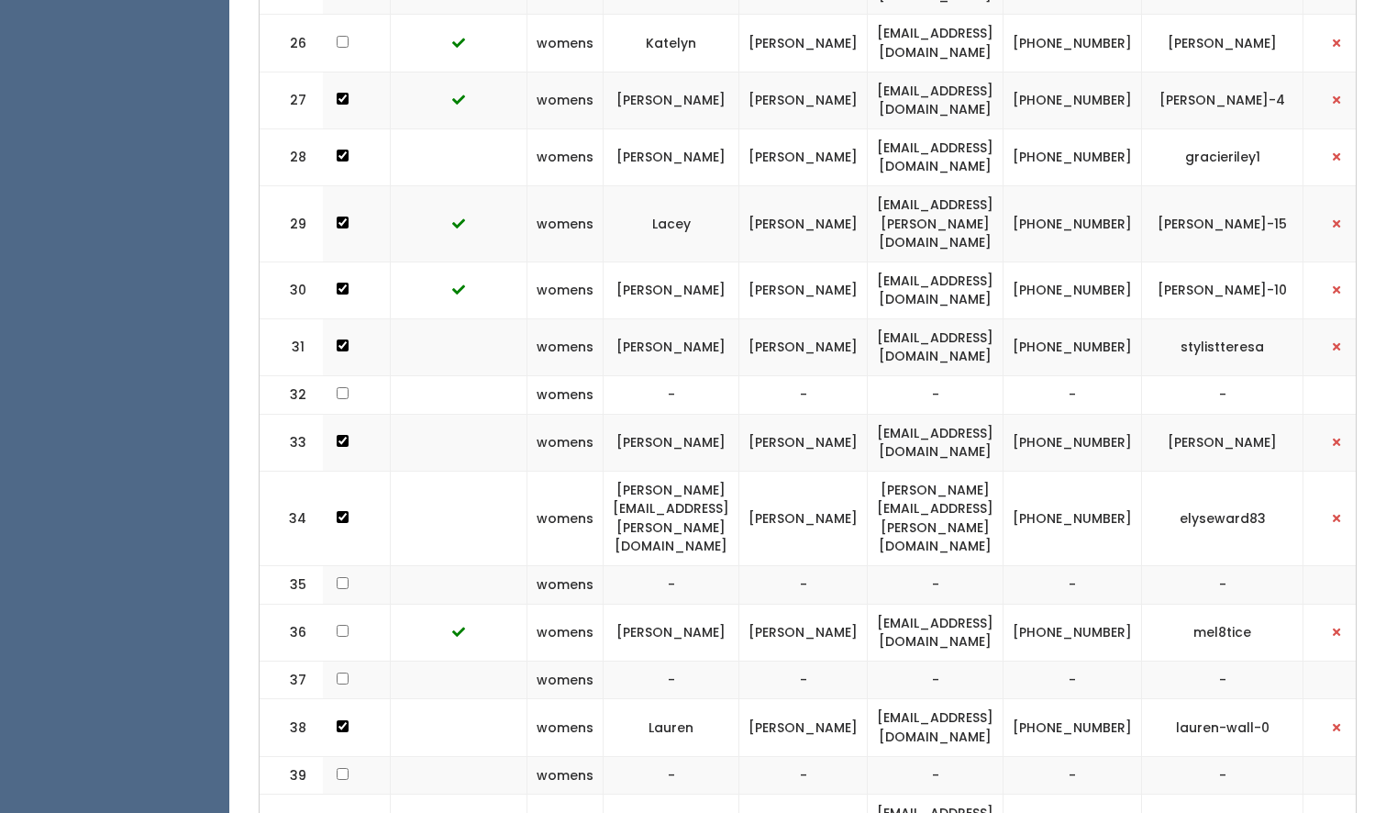
scroll to position [0, 341]
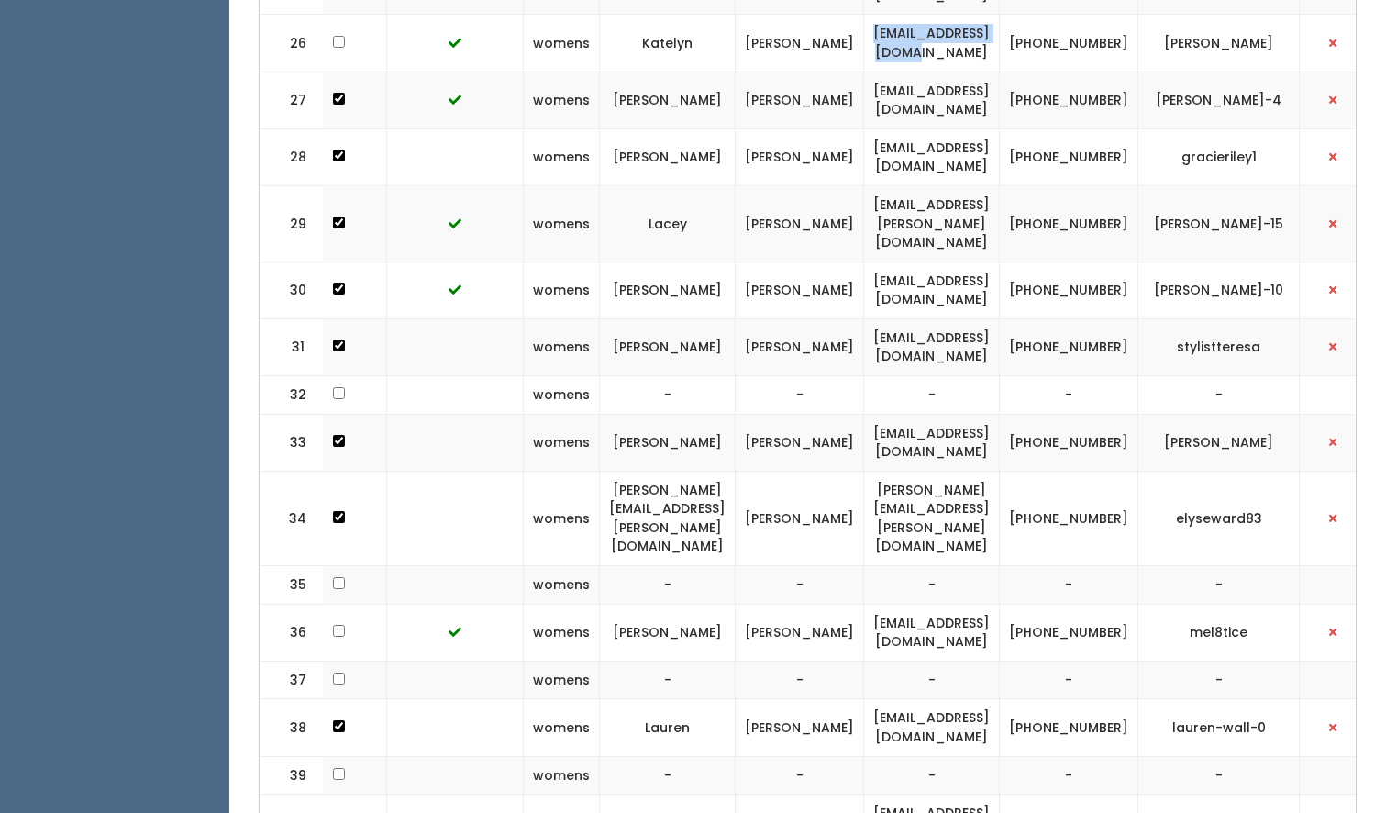
drag, startPoint x: 1037, startPoint y: 21, endPoint x: 872, endPoint y: 25, distance: 165.2
click at [872, 25] on td "katelyn266@gmail.com" at bounding box center [932, 43] width 136 height 57
copy td "katelyn266@gmail.com"
drag, startPoint x: 1140, startPoint y: 29, endPoint x: 1087, endPoint y: 13, distance: 55.7
click at [1087, 15] on td "[PHONE_NUMBER]" at bounding box center [1069, 43] width 139 height 57
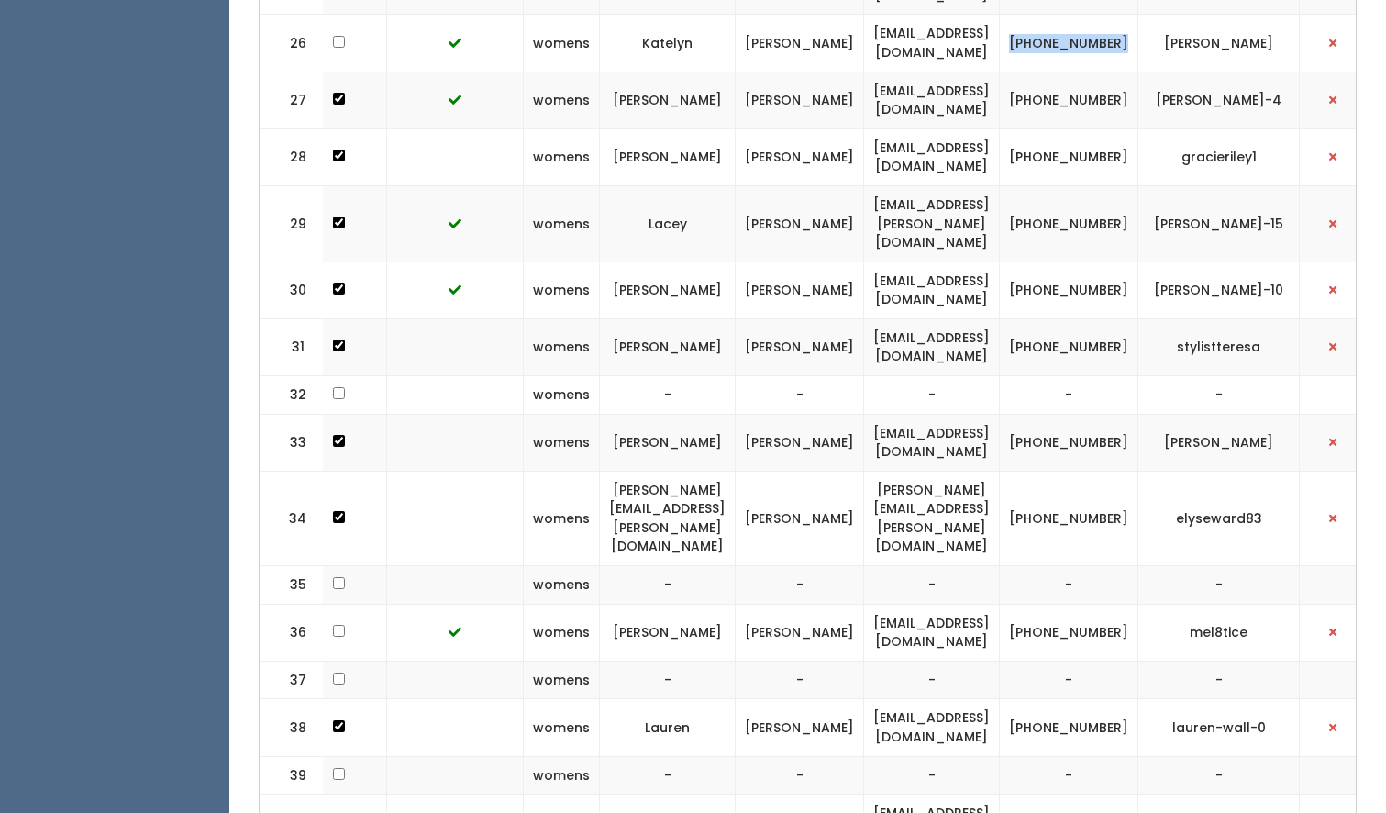
copy td "[PHONE_NUMBER]"
drag, startPoint x: 1253, startPoint y: 29, endPoint x: 1184, endPoint y: 17, distance: 69.8
click at [1184, 17] on td "[PERSON_NAME]" at bounding box center [1218, 43] width 161 height 57
copy td "[PERSON_NAME]"
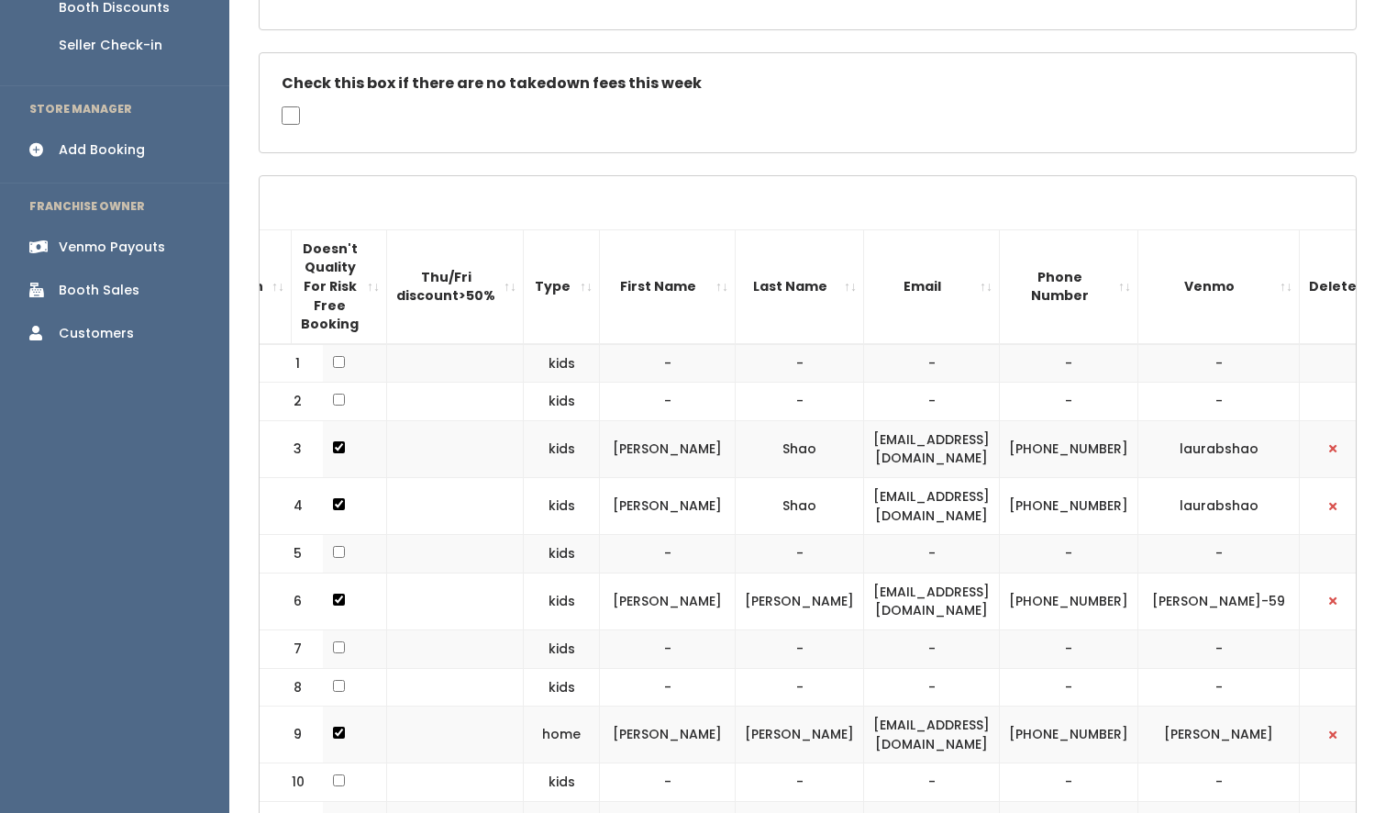
scroll to position [0, 0]
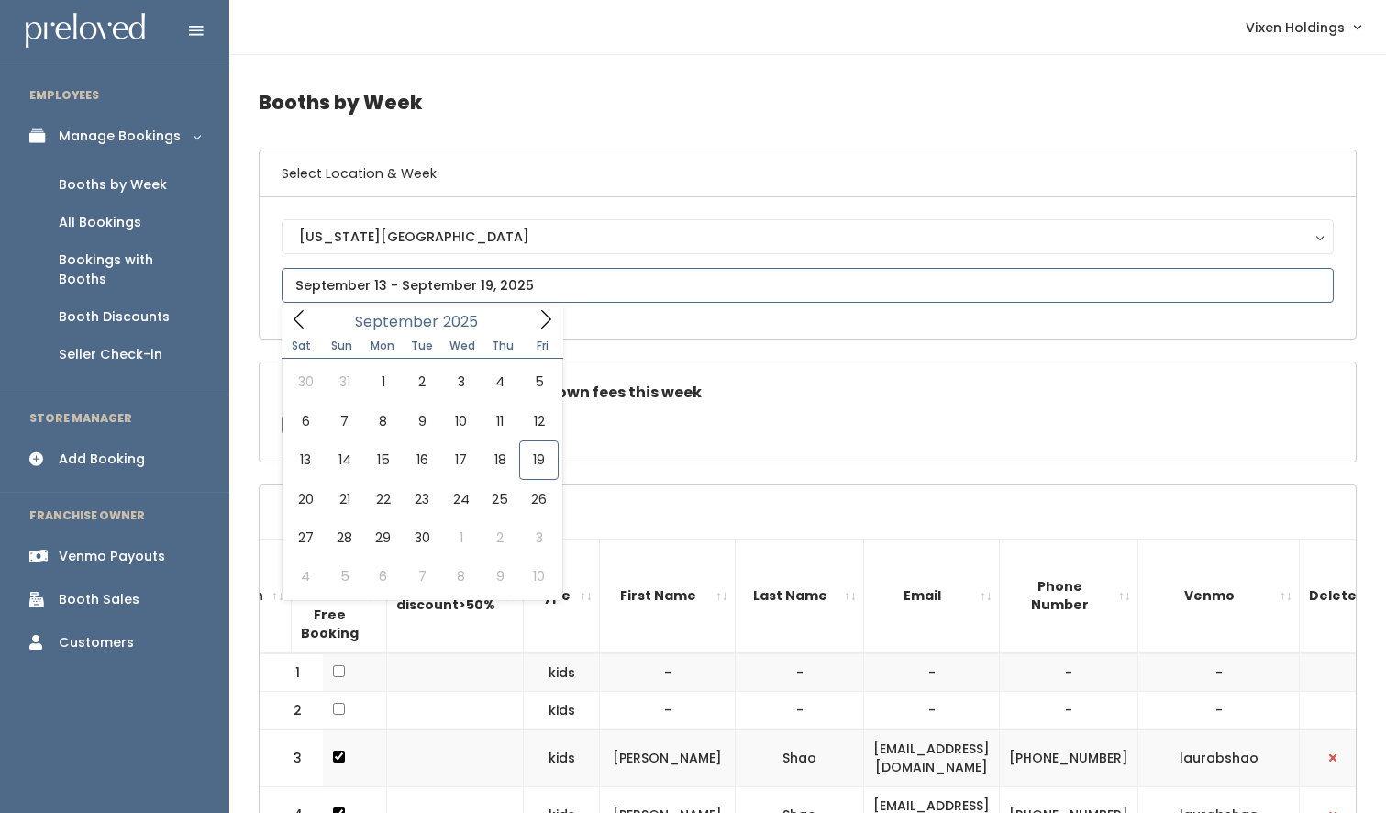
click at [437, 287] on input "text" at bounding box center [808, 285] width 1052 height 35
type input "September 20 to September 26"
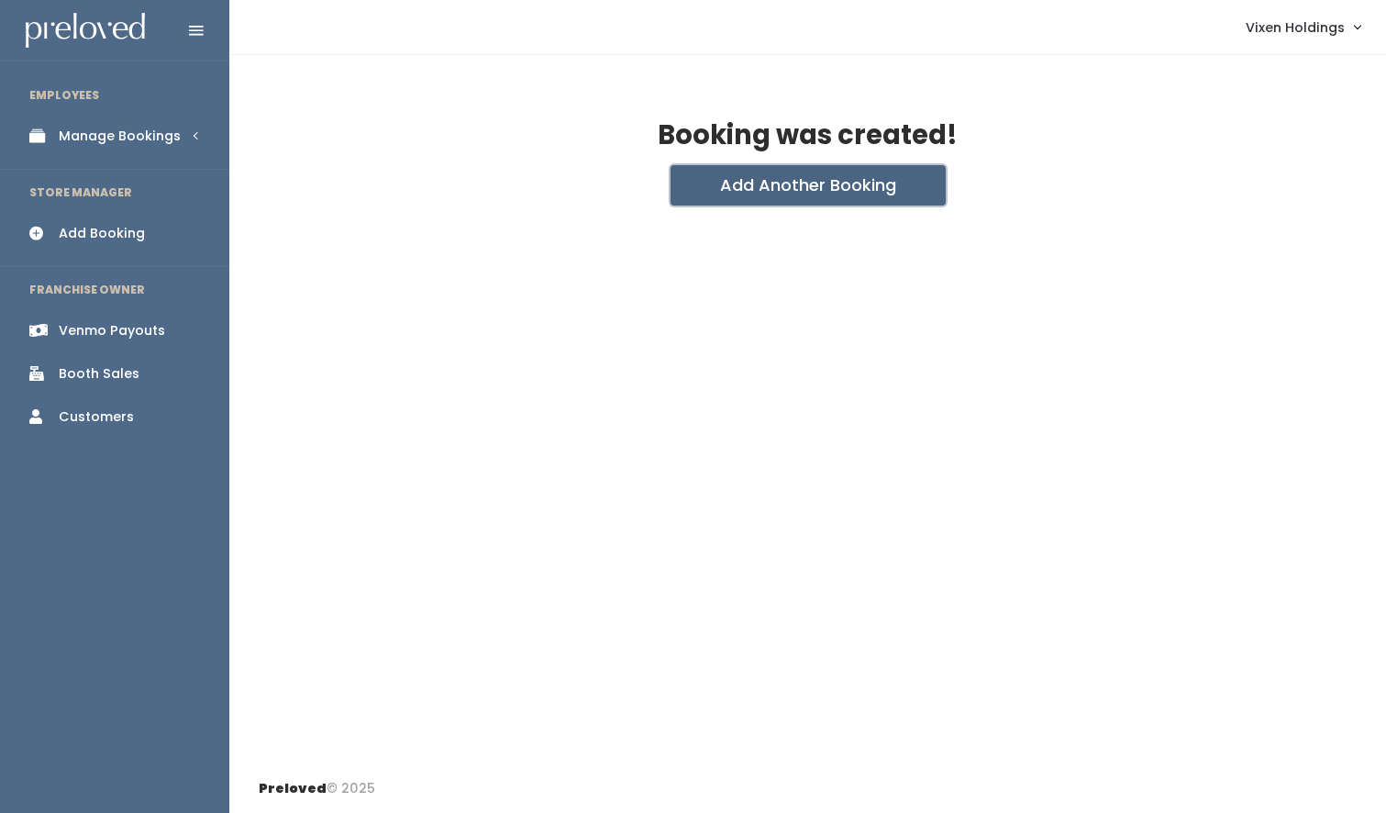
click at [739, 194] on button "Add Another Booking" at bounding box center [808, 185] width 275 height 40
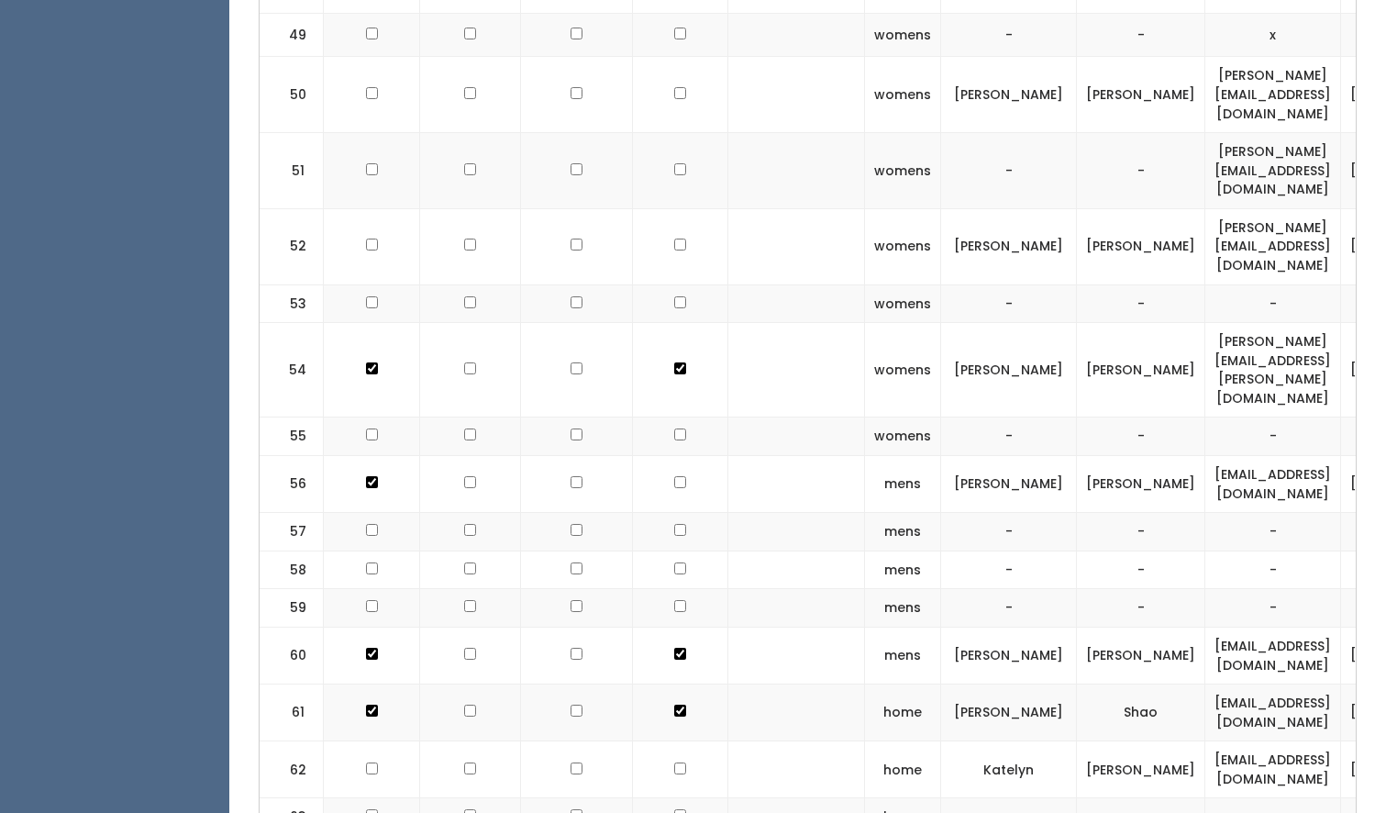
scroll to position [3235, 0]
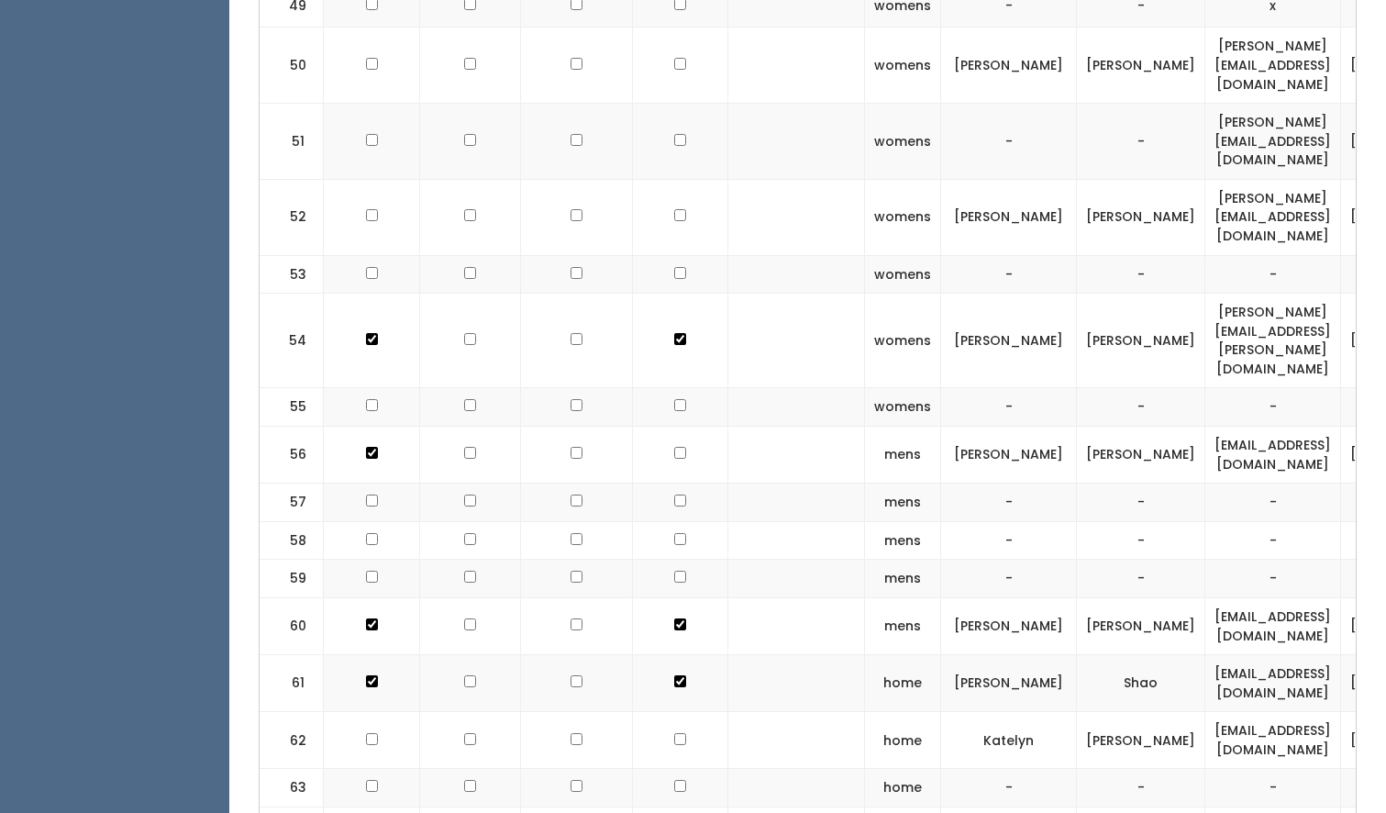
click at [674, 733] on input "checkbox" at bounding box center [680, 739] width 12 height 12
checkbox input "true"
click at [366, 733] on input "checkbox" at bounding box center [372, 739] width 12 height 12
checkbox input "true"
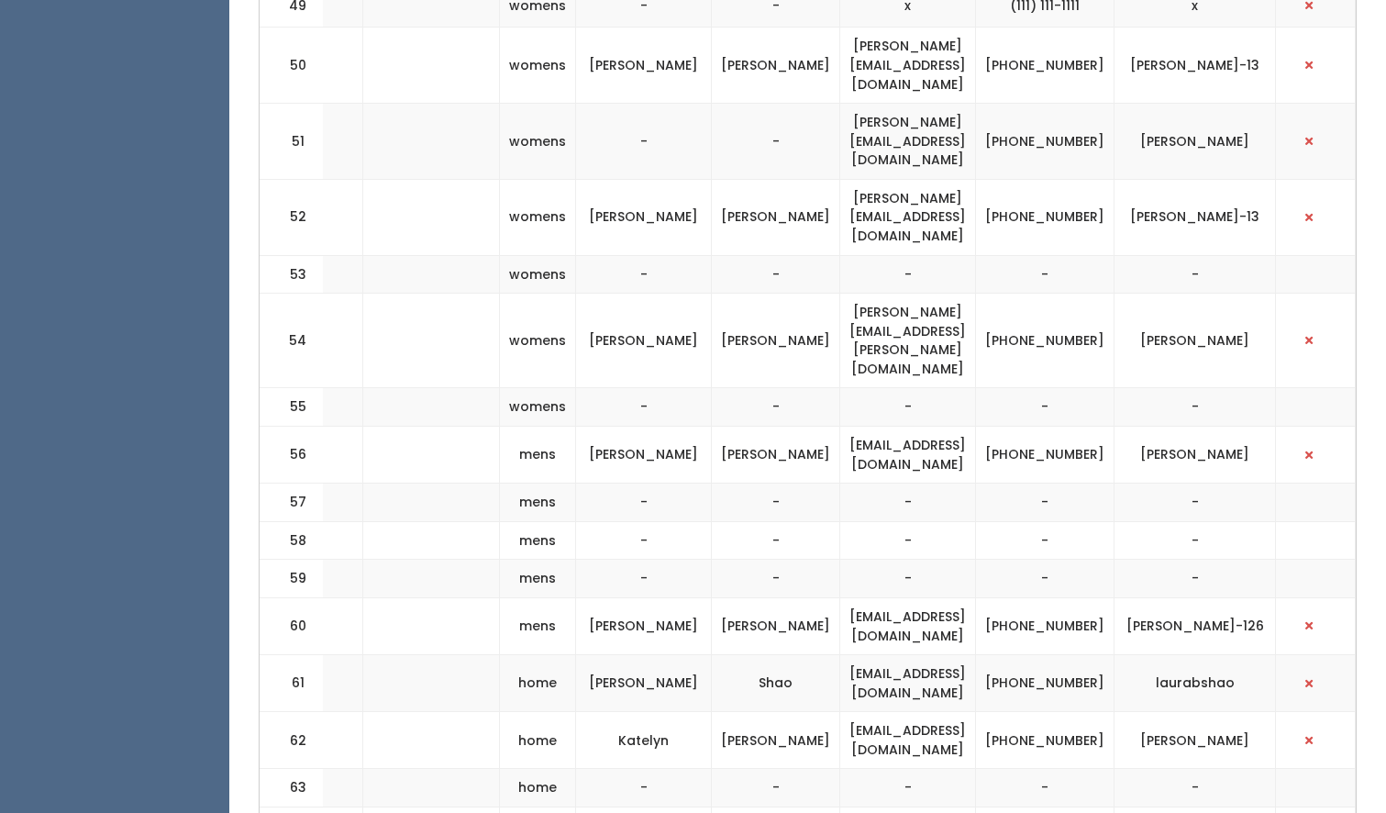
scroll to position [0, 369]
click at [1315, 205] on button "button" at bounding box center [1309, 217] width 24 height 24
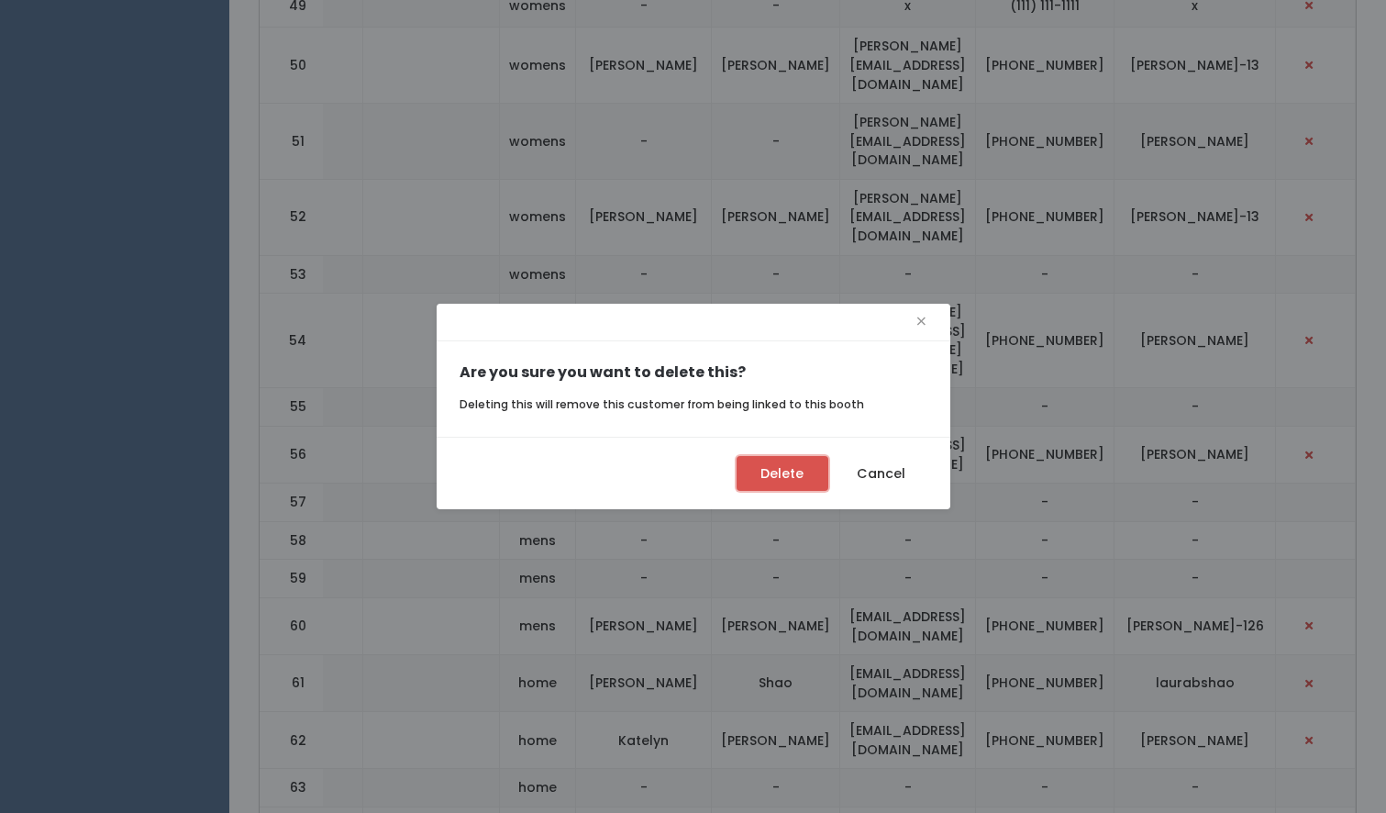
click at [806, 472] on button "Delete" at bounding box center [783, 473] width 92 height 35
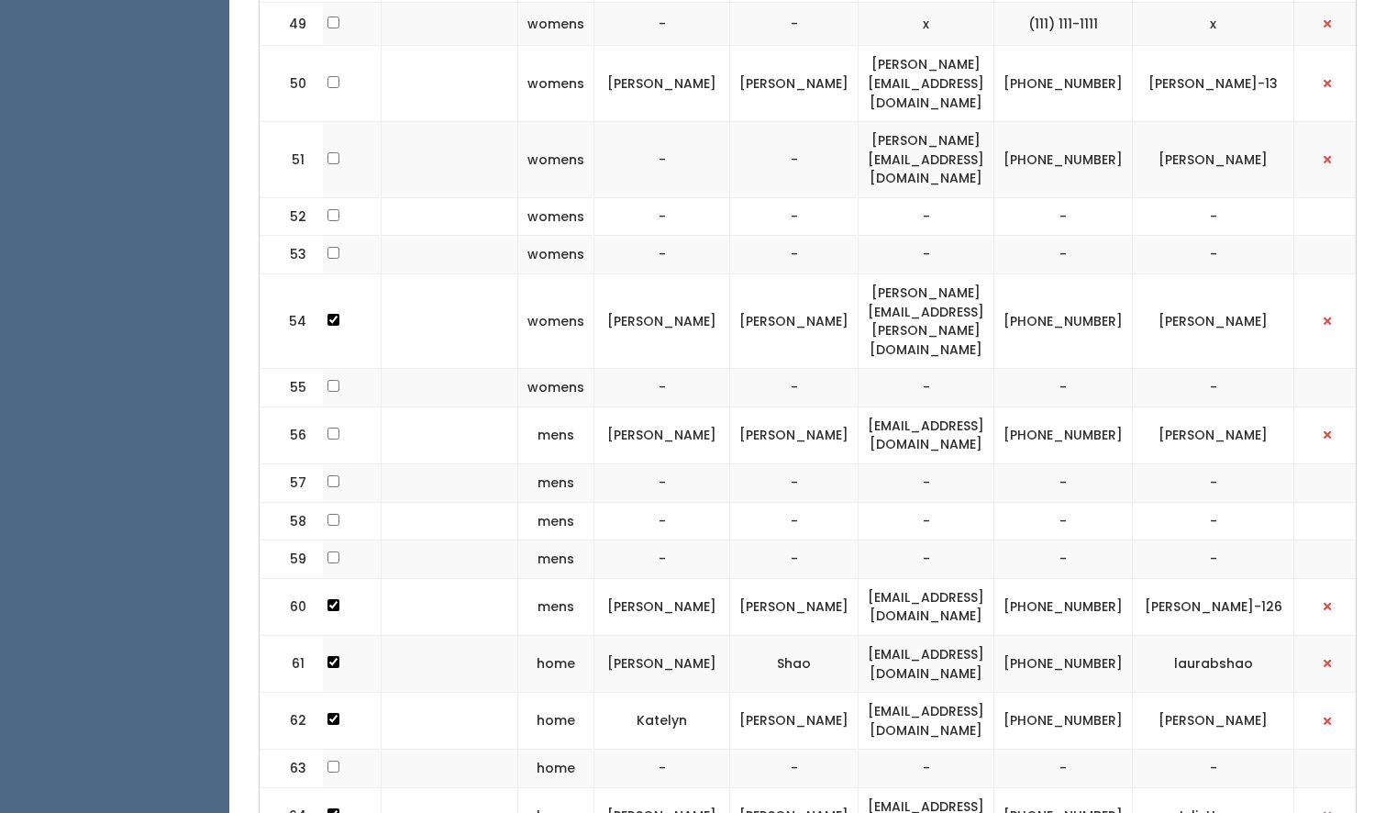
scroll to position [0, 369]
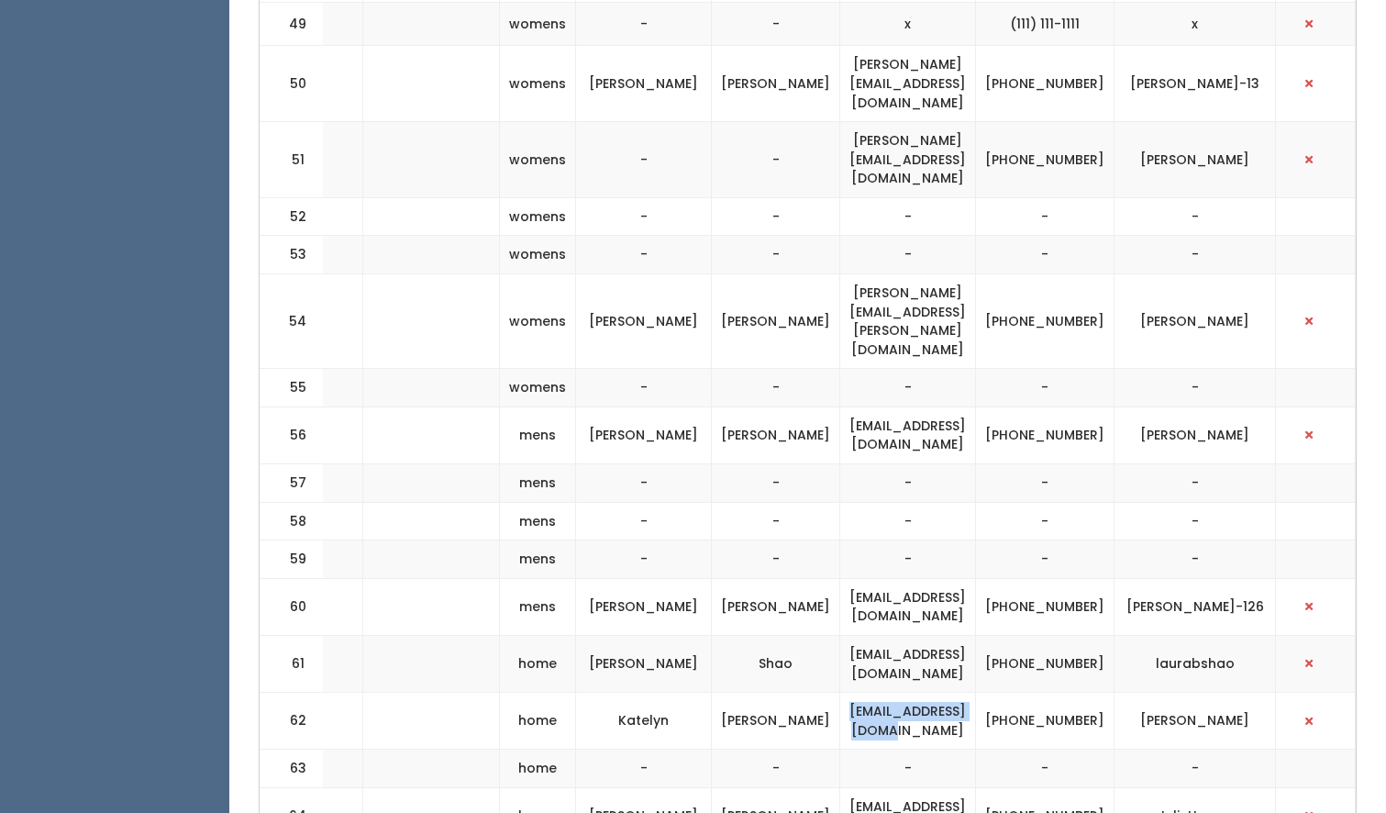
drag, startPoint x: 1025, startPoint y: 545, endPoint x: 849, endPoint y: 548, distance: 176.1
click at [849, 693] on td "[EMAIL_ADDRESS][DOMAIN_NAME]" at bounding box center [908, 721] width 136 height 57
copy td "[EMAIL_ADDRESS][DOMAIN_NAME]"
drag, startPoint x: 1122, startPoint y: 557, endPoint x: 1061, endPoint y: 540, distance: 62.8
click at [1061, 693] on td "[PHONE_NUMBER]" at bounding box center [1045, 721] width 139 height 57
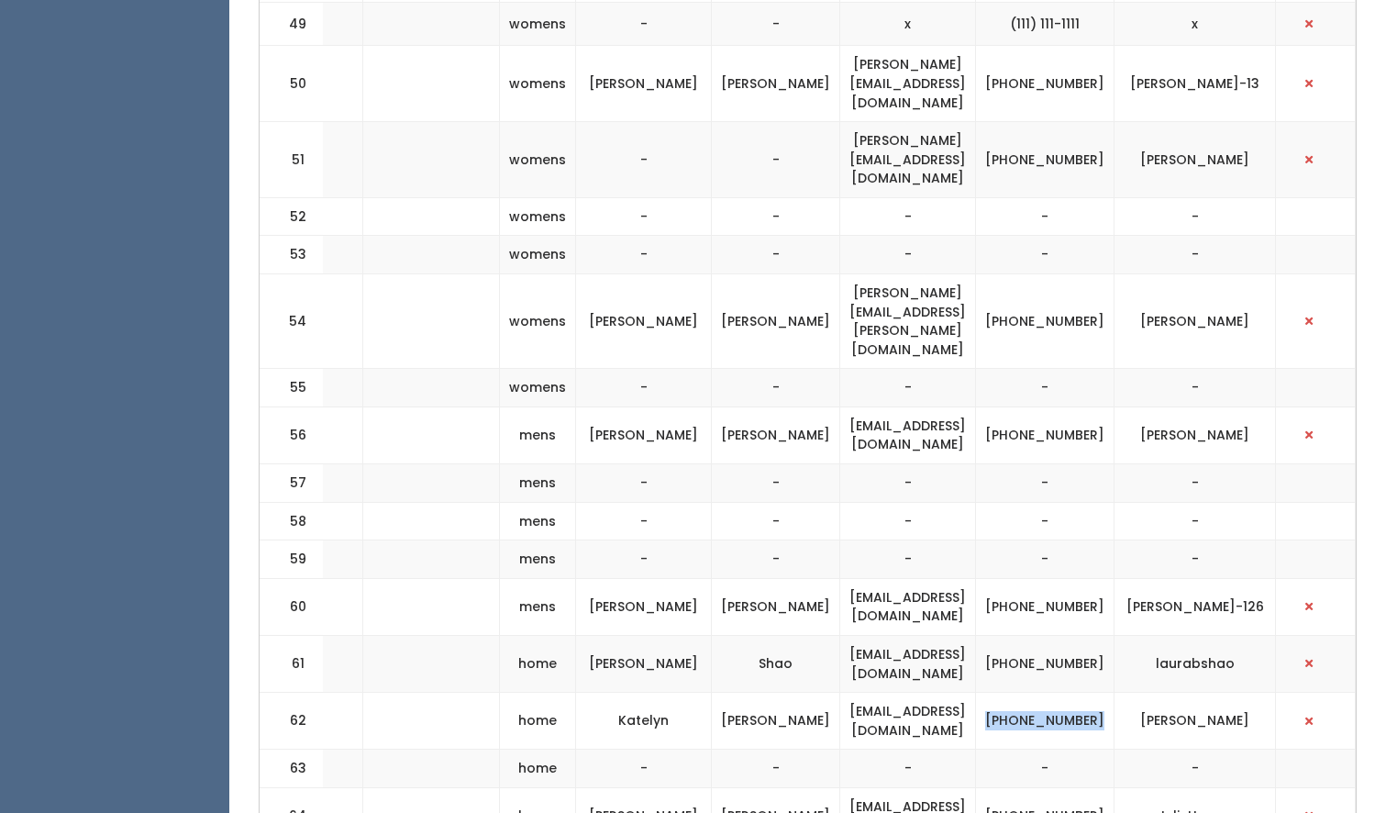
copy td "[PHONE_NUMBER]"
drag, startPoint x: 1267, startPoint y: 546, endPoint x: 1159, endPoint y: 545, distance: 108.2
click at [1159, 693] on td "[PERSON_NAME]" at bounding box center [1195, 721] width 161 height 57
copy td "[PERSON_NAME]"
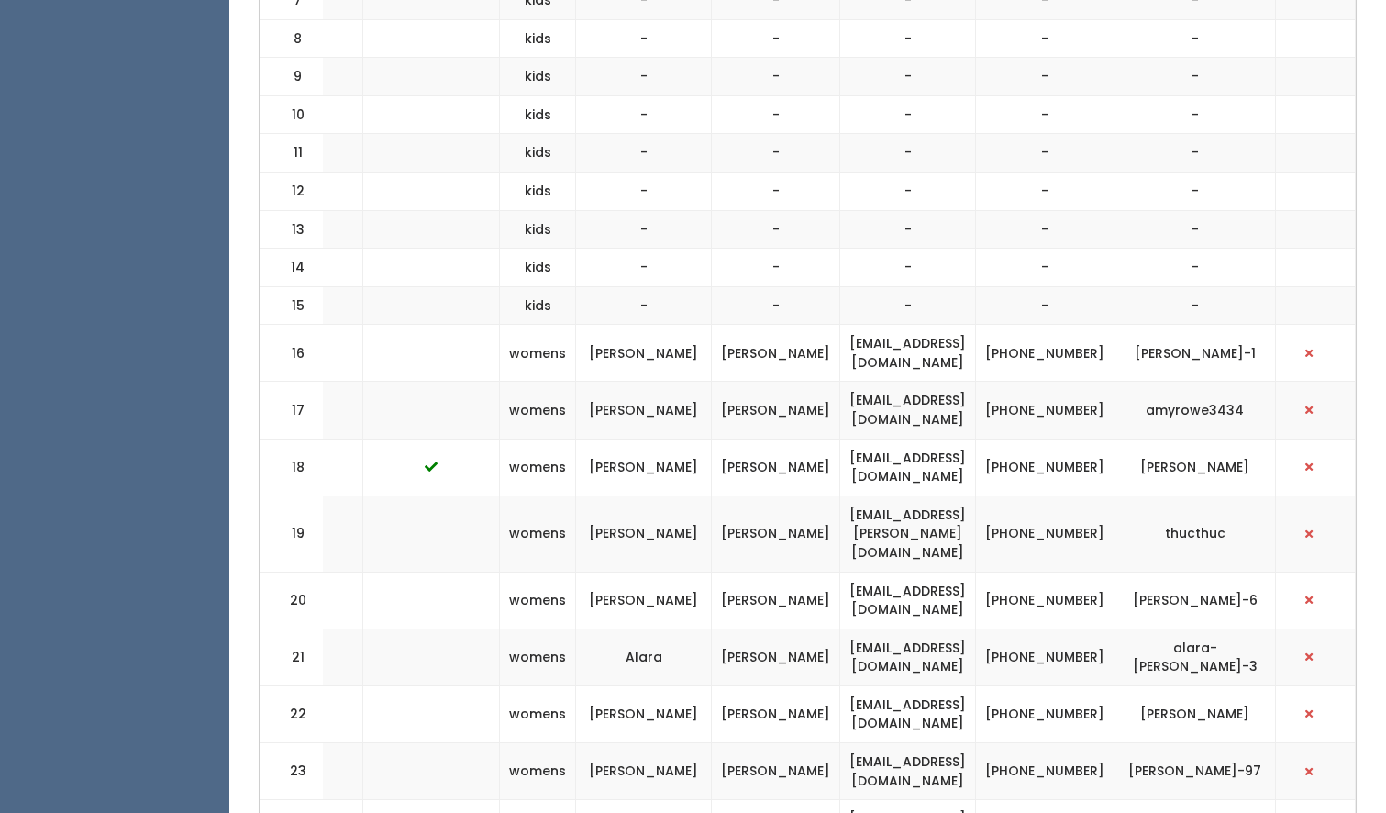
scroll to position [0, 0]
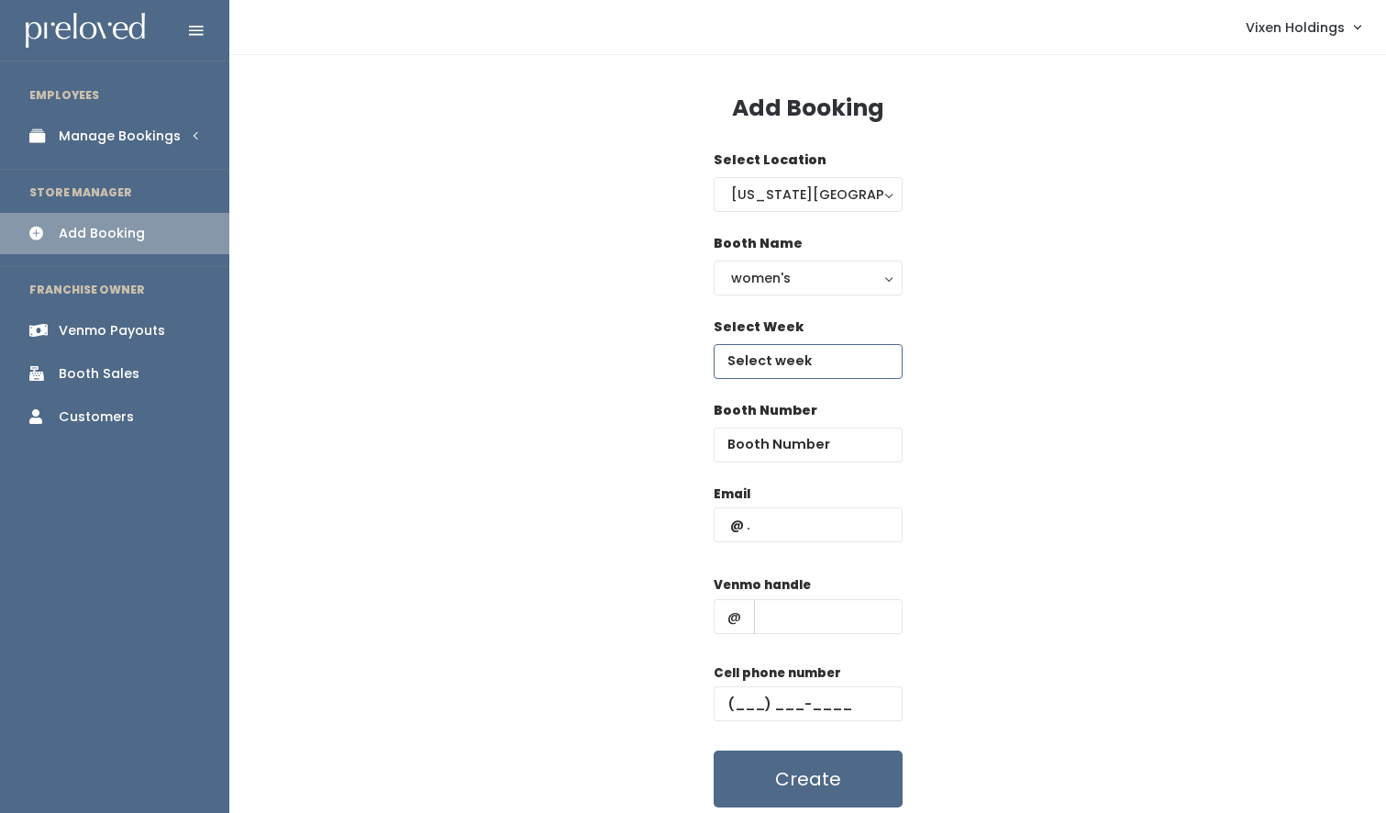
click at [773, 366] on input "text" at bounding box center [808, 361] width 189 height 35
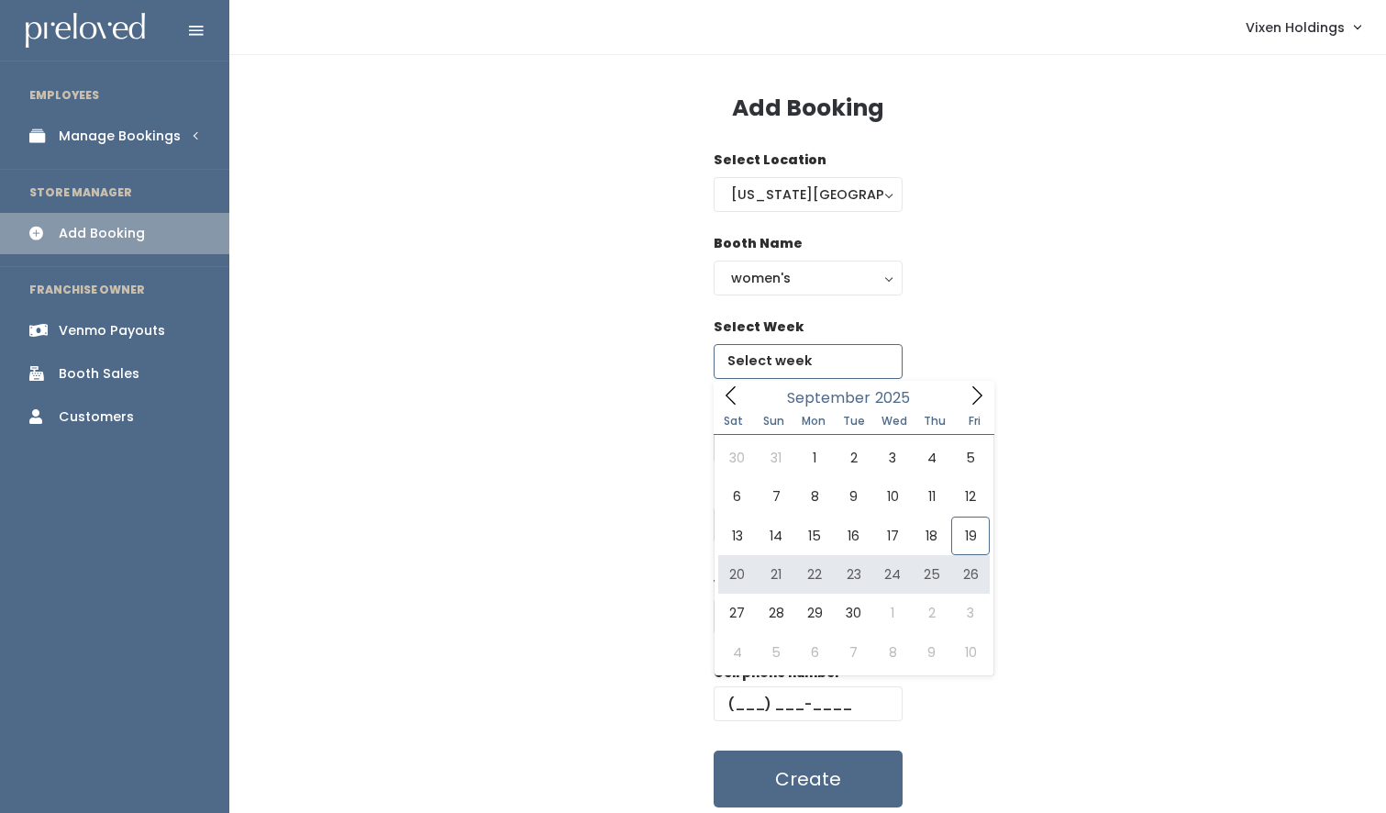
type input "[DATE] to [DATE]"
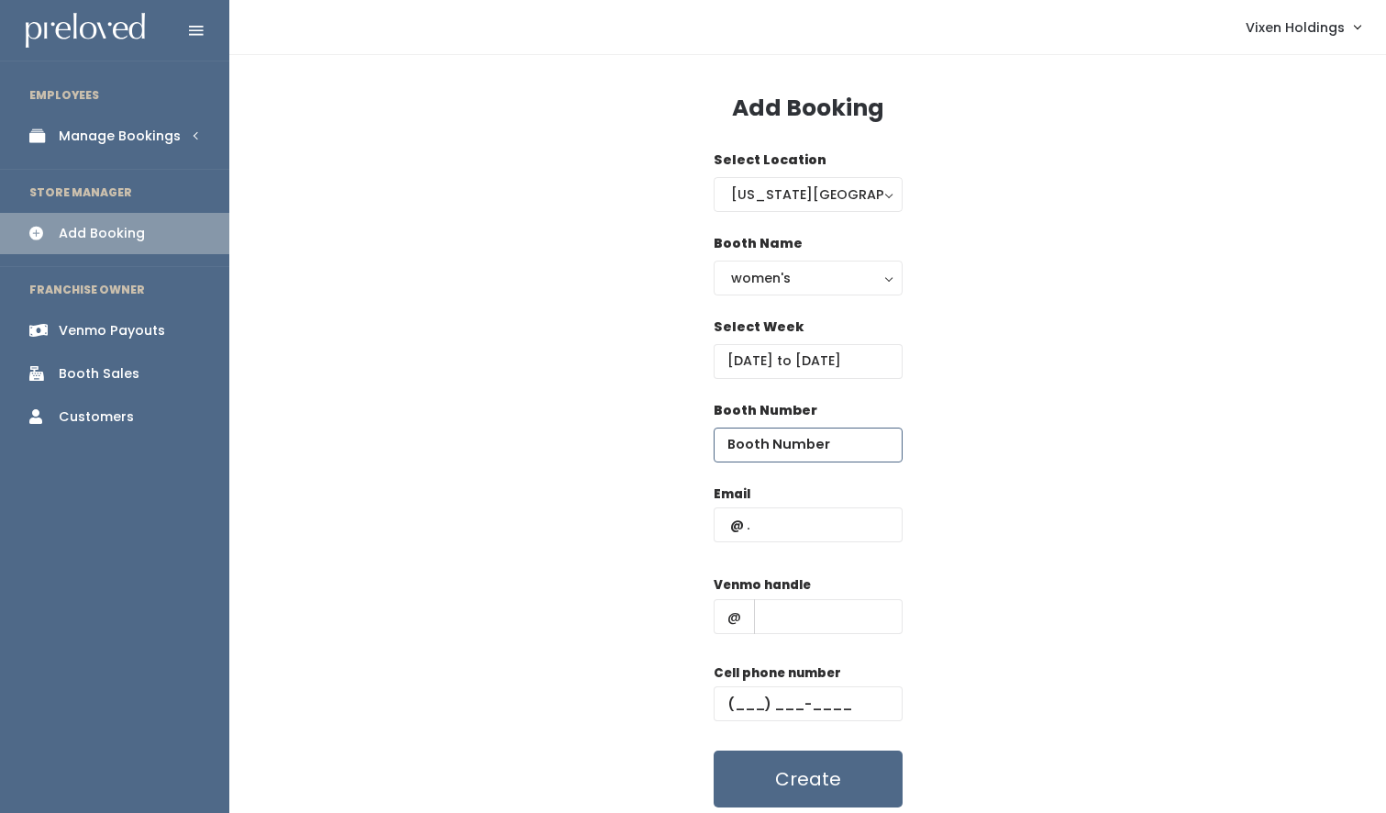
click at [764, 447] on input "number" at bounding box center [808, 444] width 189 height 35
type input "52"
click at [729, 527] on input "text" at bounding box center [808, 524] width 189 height 35
click at [722, 526] on input "text" at bounding box center [808, 524] width 189 height 35
paste input "[EMAIL_ADDRESS][DOMAIN_NAME]"
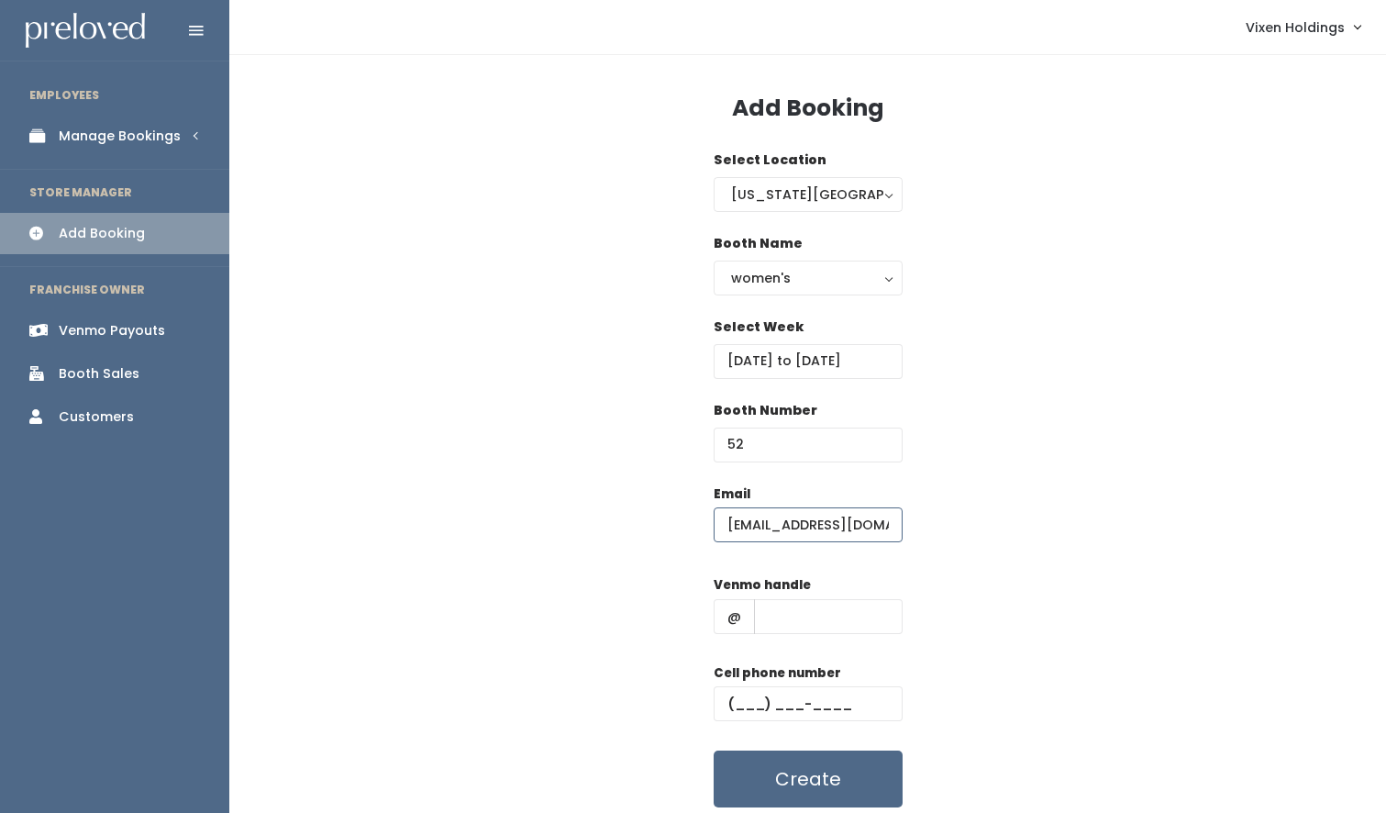
type input "[EMAIL_ADDRESS][DOMAIN_NAME]"
click at [721, 701] on input "text" at bounding box center [808, 703] width 189 height 35
paste input "[PHONE_NUMBER]"
type input "[PHONE_NUMBER]"
click at [778, 617] on input "text" at bounding box center [828, 616] width 149 height 35
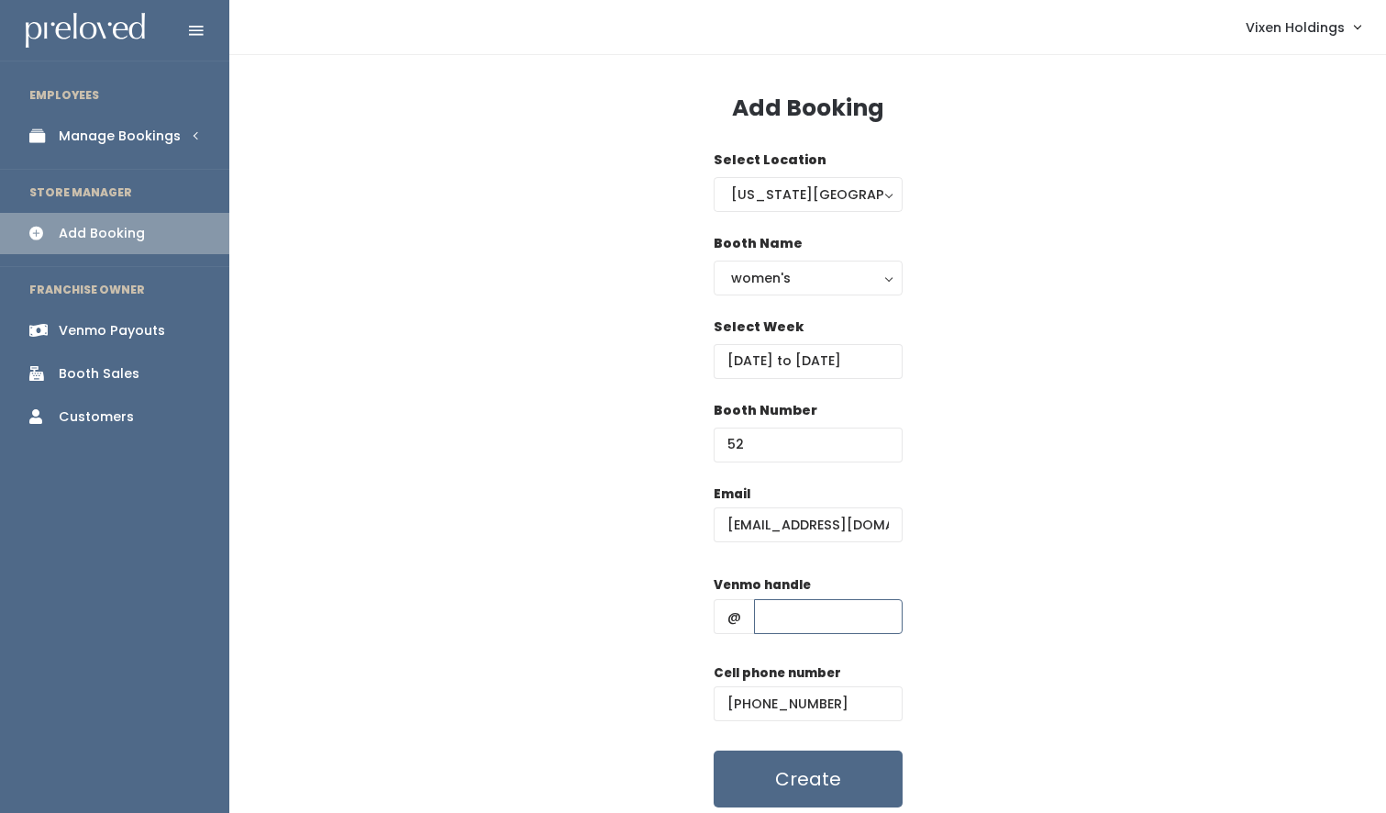
paste input "[PERSON_NAME]"
type input "[PERSON_NAME]"
click at [850, 783] on button "Create" at bounding box center [808, 778] width 189 height 57
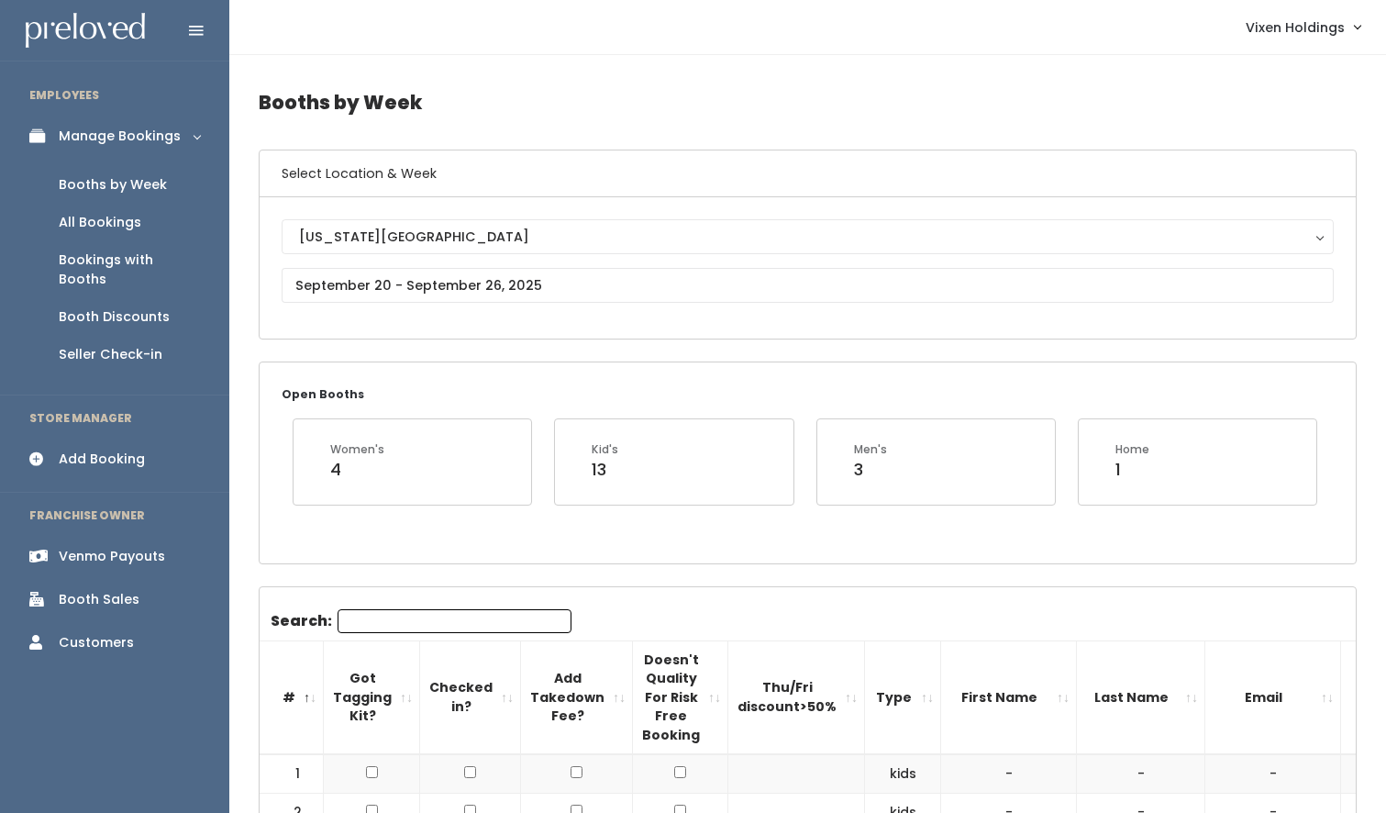
click at [136, 307] on div "Booth Discounts" at bounding box center [114, 316] width 111 height 19
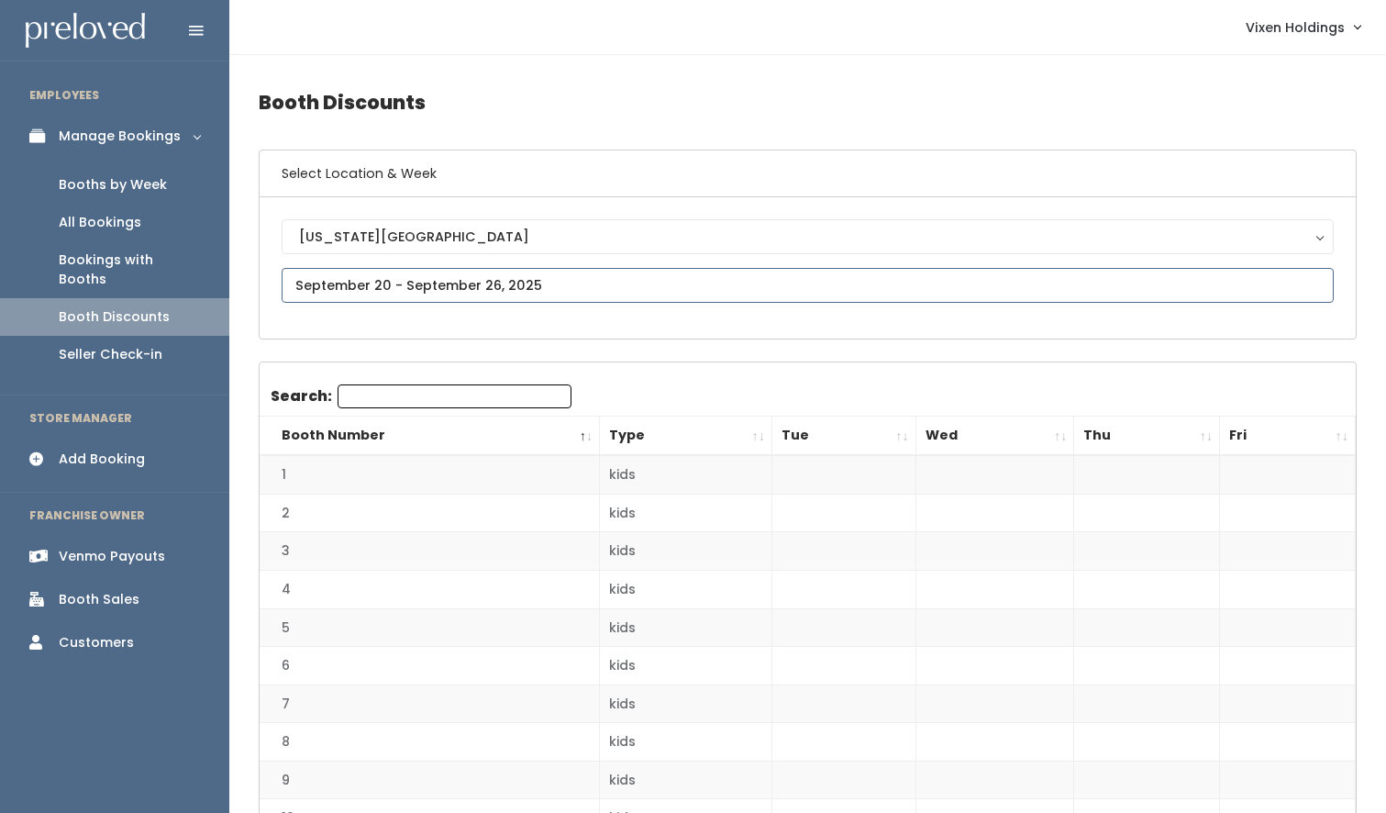
click at [392, 295] on input "text" at bounding box center [808, 285] width 1052 height 35
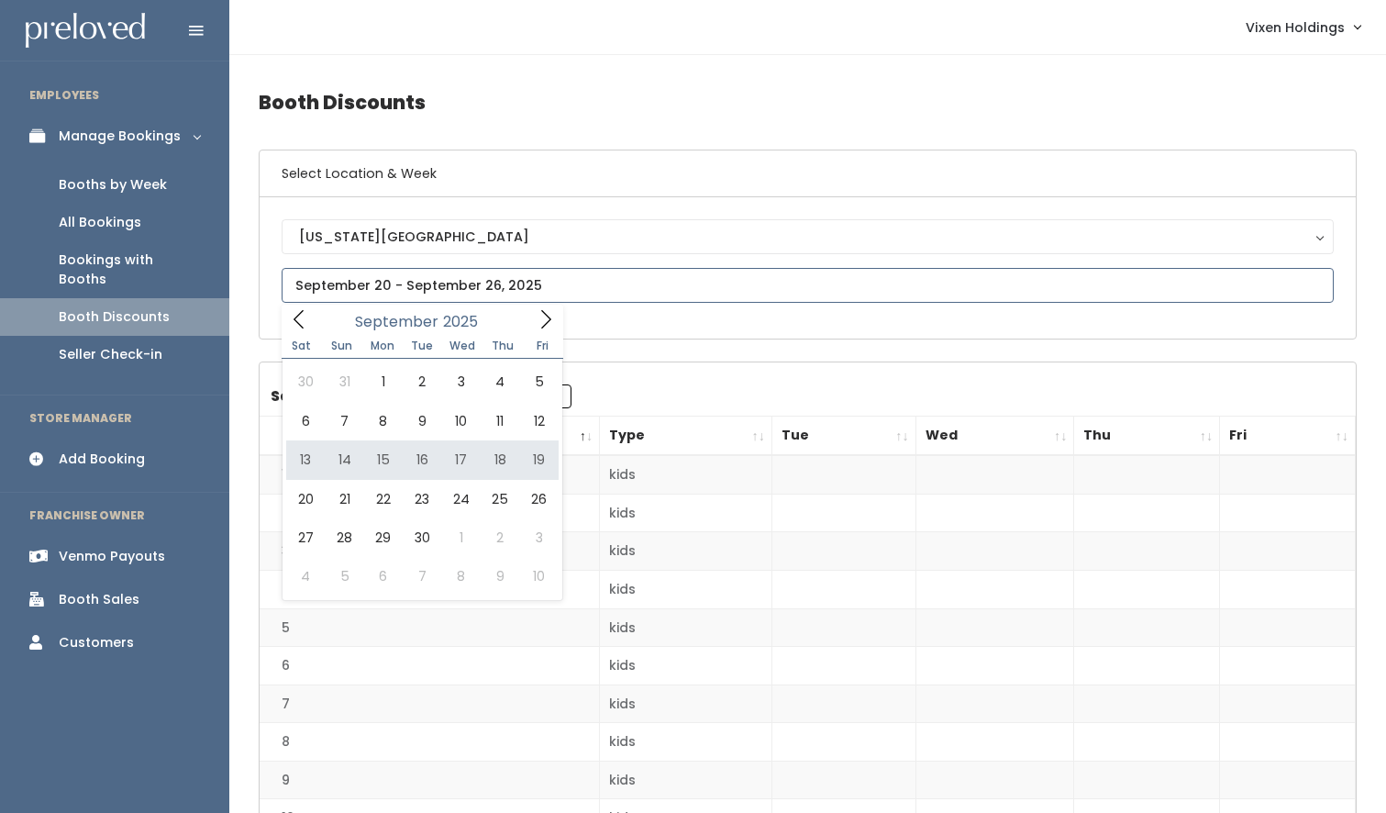
type input "September 13 to September 19"
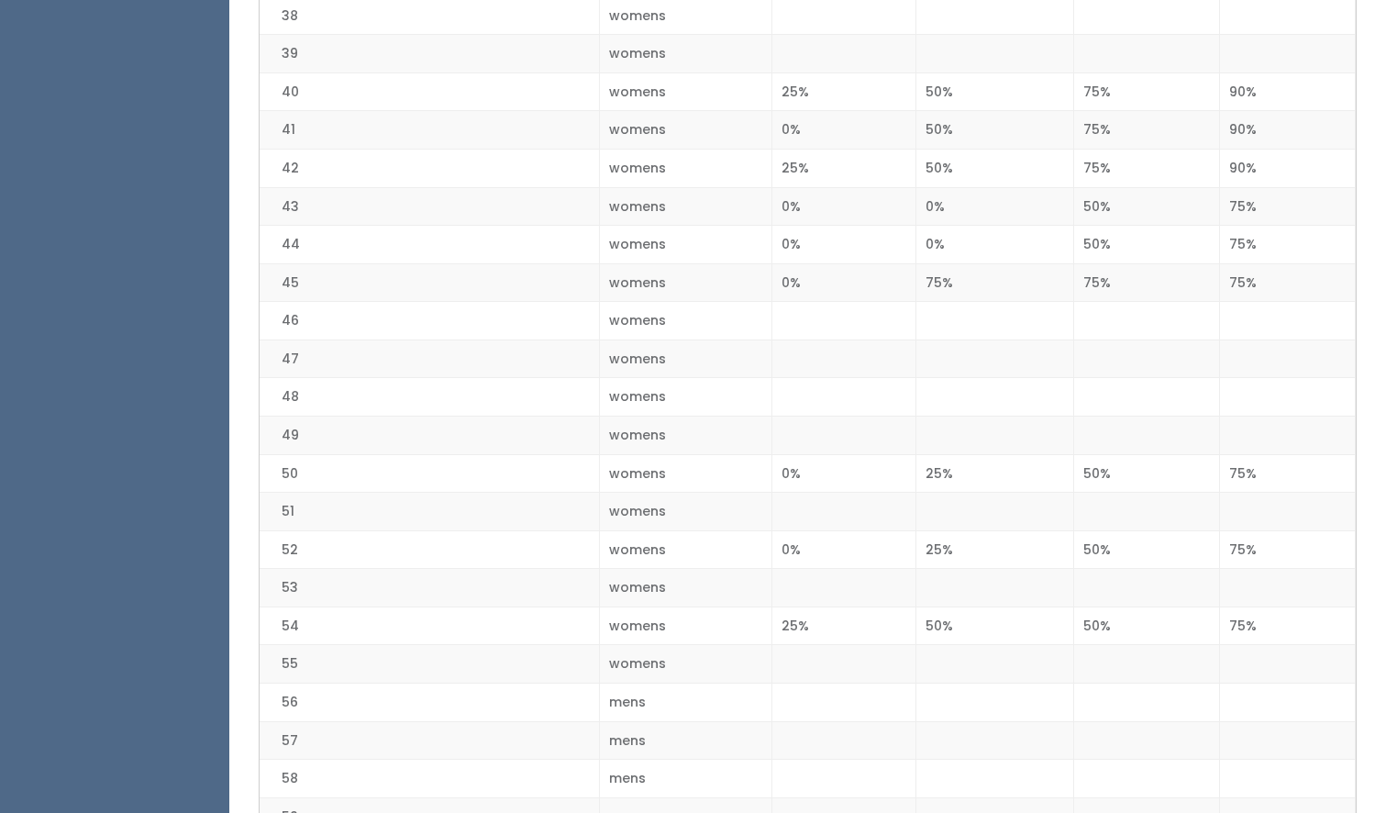
scroll to position [1719, 0]
